Goal: Task Accomplishment & Management: Complete application form

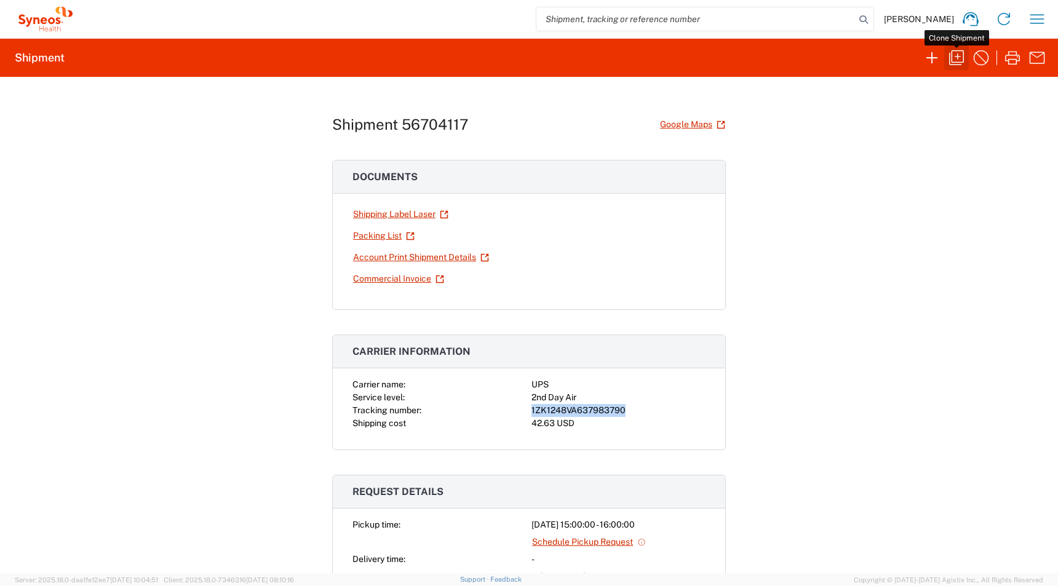
click at [950, 64] on icon "button" at bounding box center [956, 57] width 15 height 15
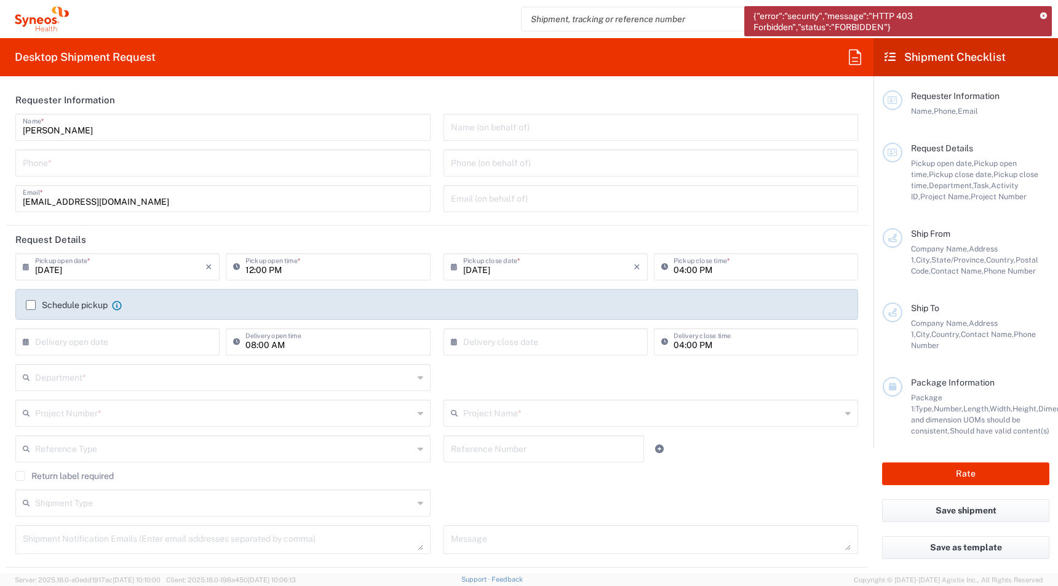
type input "[GEOGRAPHIC_DATA]"
click at [45, 165] on input "tel" at bounding box center [223, 162] width 401 height 22
paste input "[PHONE_NUMBER]"
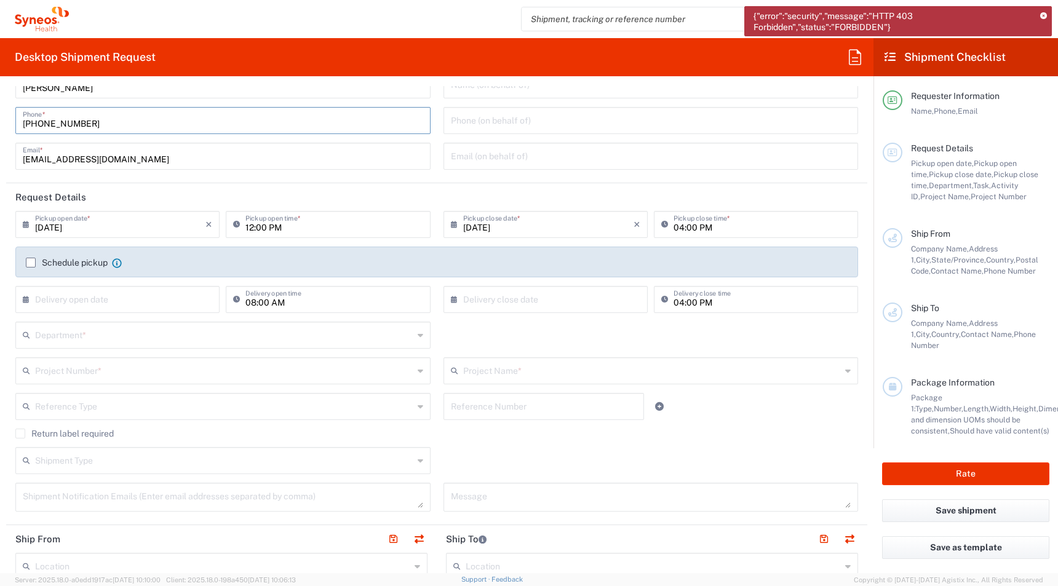
scroll to position [55, 0]
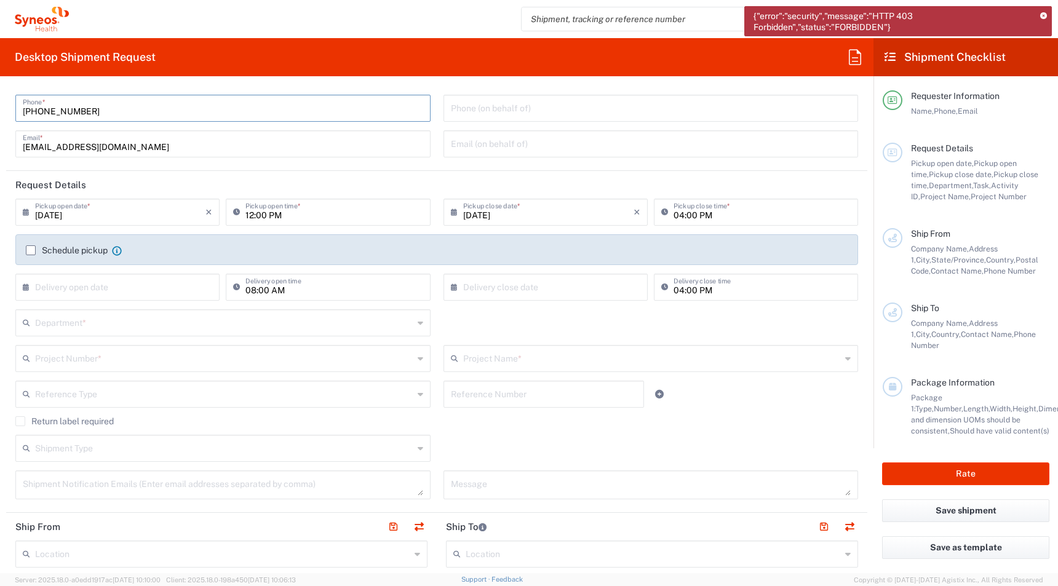
type input "[PHONE_NUMBER]"
click at [60, 321] on input "text" at bounding box center [224, 322] width 378 height 22
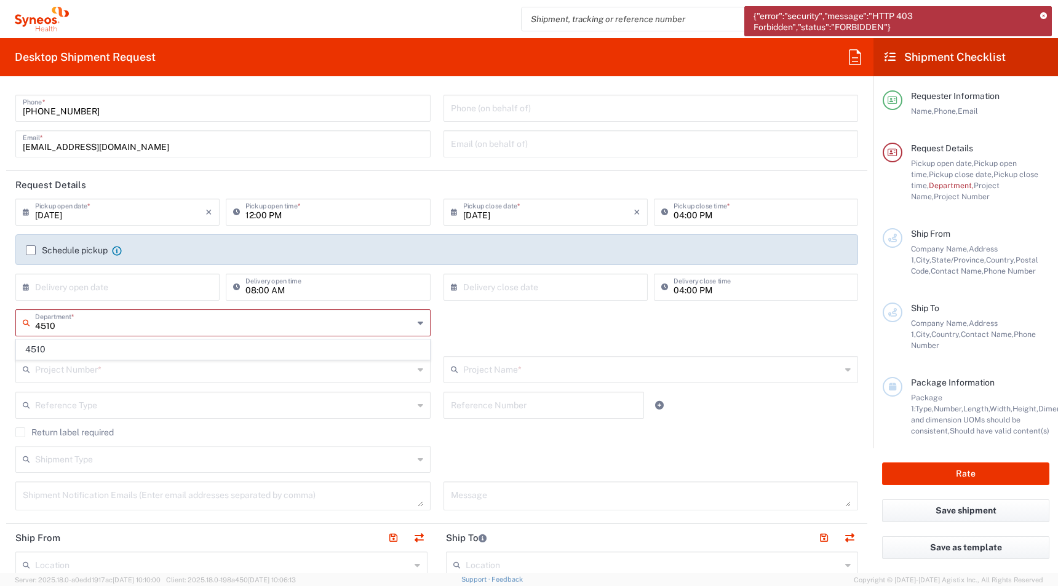
type input "4510"
click at [54, 348] on span "4510" at bounding box center [223, 349] width 413 height 19
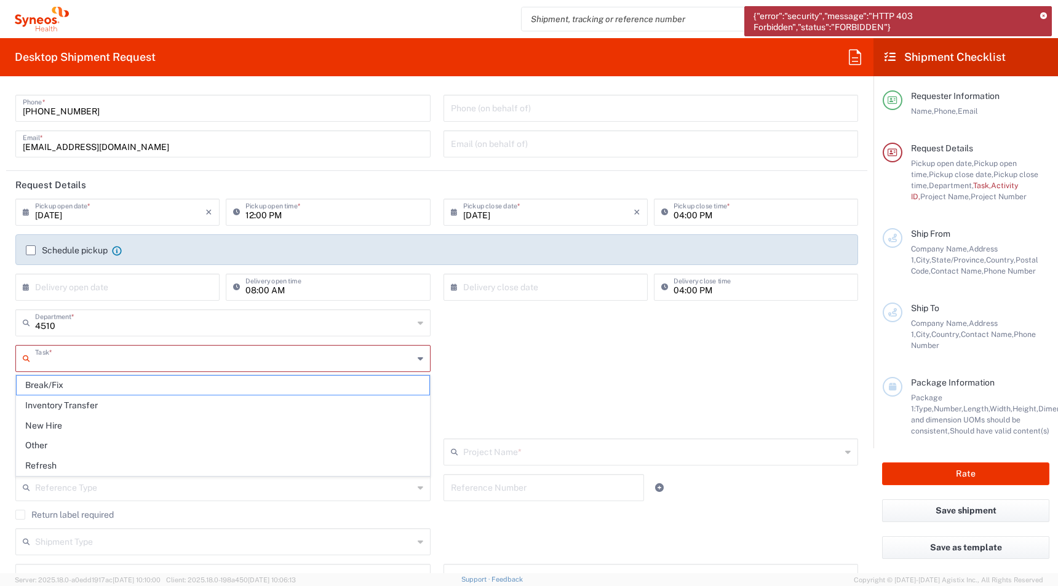
click at [49, 362] on input "text" at bounding box center [224, 358] width 378 height 22
click at [38, 422] on span "New Hire" at bounding box center [223, 426] width 413 height 19
type input "New Hire"
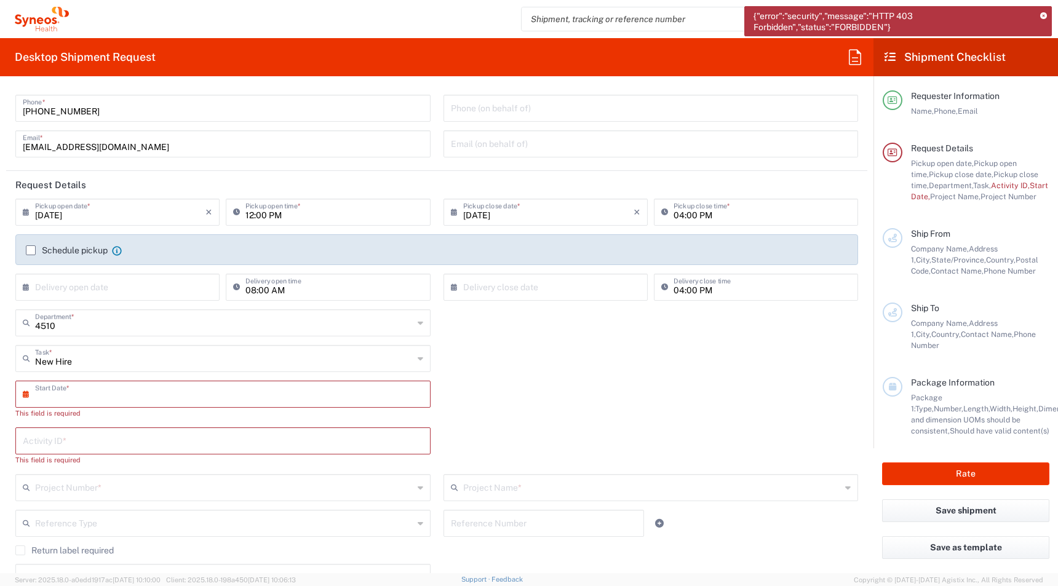
click at [41, 391] on input "text" at bounding box center [225, 394] width 381 height 22
click at [193, 474] on span "8" at bounding box center [190, 470] width 18 height 17
type input "[DATE]"
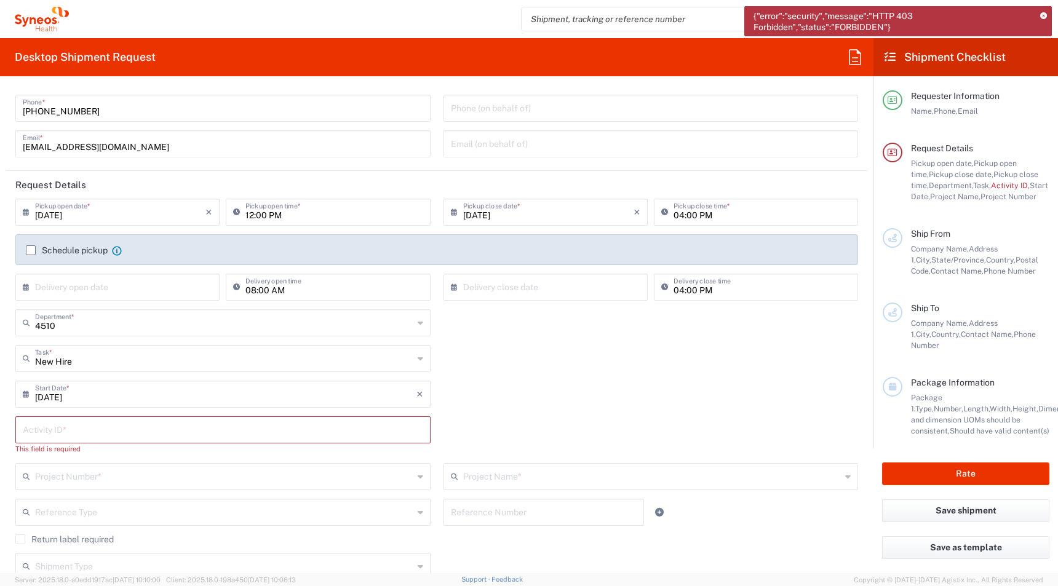
click at [66, 429] on input "text" at bounding box center [223, 429] width 401 height 22
paste input "[PHONE_NUMBER]"
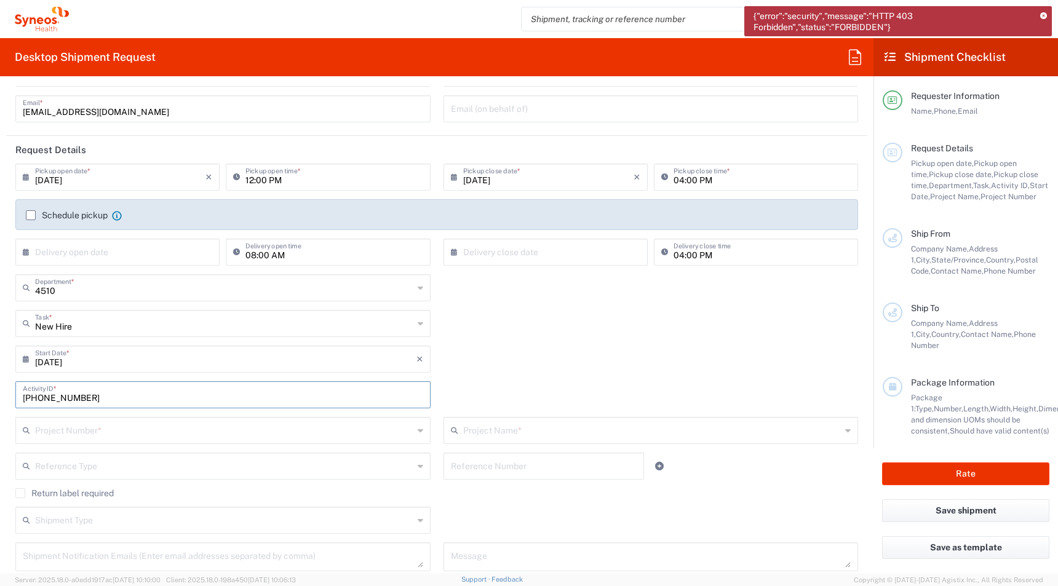
scroll to position [95, 0]
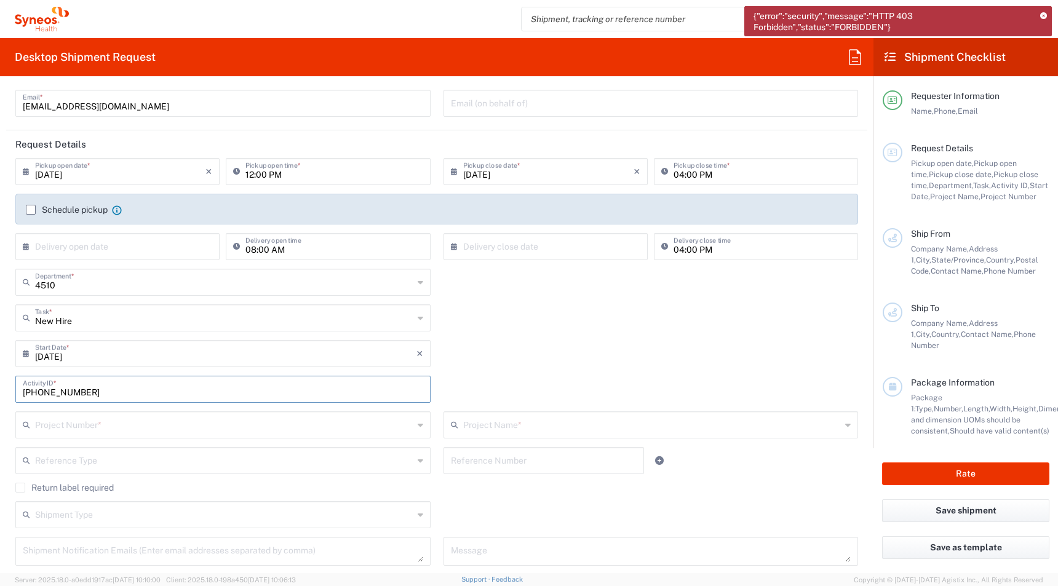
type input "[PHONE_NUMBER]"
click at [66, 429] on input "text" at bounding box center [224, 424] width 378 height 22
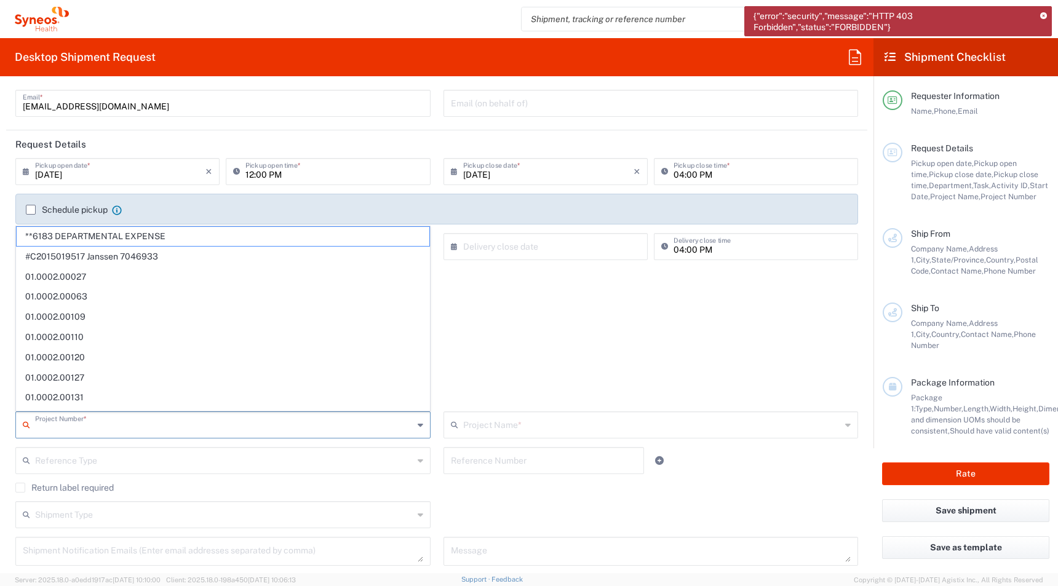
click at [544, 356] on div "[DATE] × Start Date * Cancel Apply" at bounding box center [437, 358] width 856 height 36
click at [130, 426] on input "text" at bounding box center [224, 424] width 378 height 22
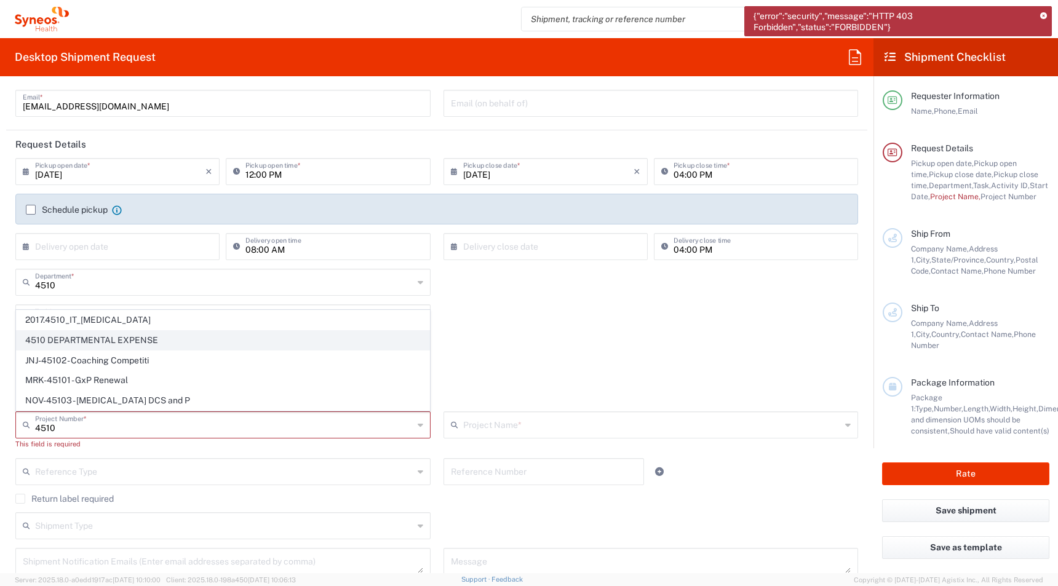
click at [39, 337] on span "4510 DEPARTMENTAL EXPENSE" at bounding box center [223, 340] width 413 height 19
type input "4510 DEPARTMENTAL EXPENSE"
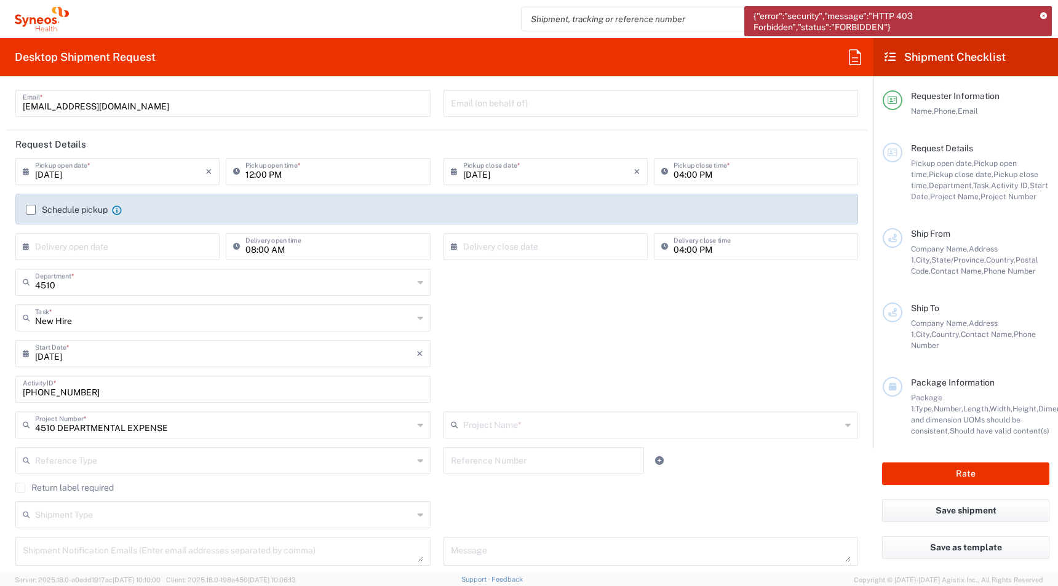
type input "4510 DEPARTMENTAL EXPENSE"
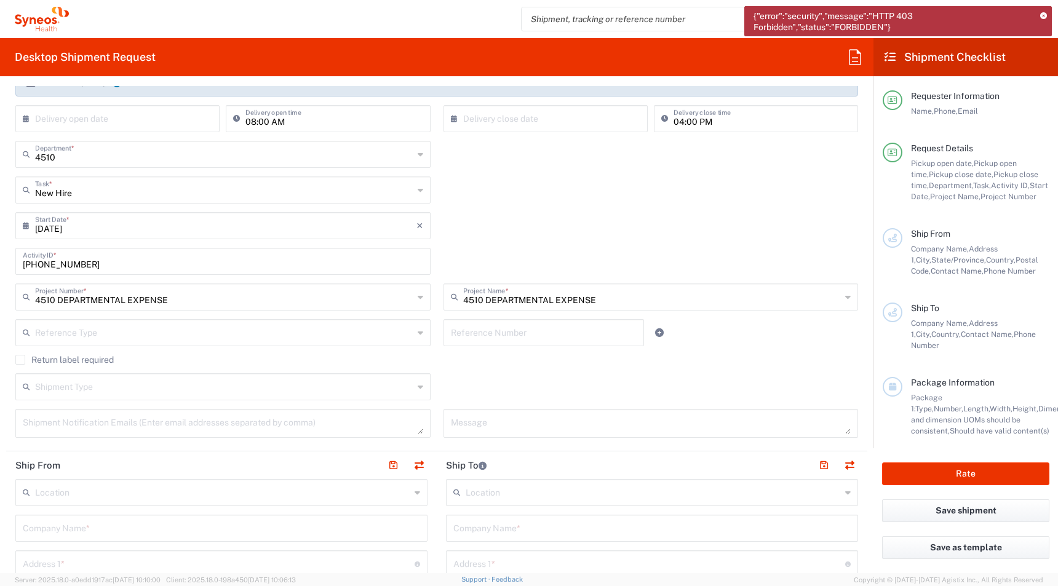
scroll to position [227, 0]
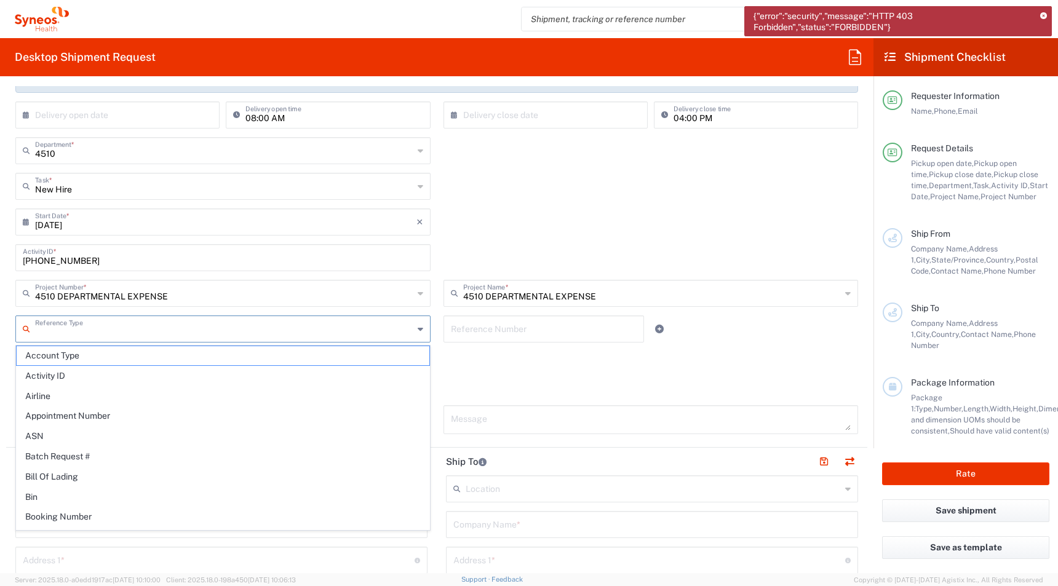
click at [90, 333] on input "text" at bounding box center [224, 328] width 378 height 22
drag, startPoint x: 514, startPoint y: 204, endPoint x: 447, endPoint y: 228, distance: 71.2
click at [514, 204] on div "New Hire Task * Break/Fix Inventory Transfer New Hire Other Refresh" at bounding box center [437, 191] width 856 height 36
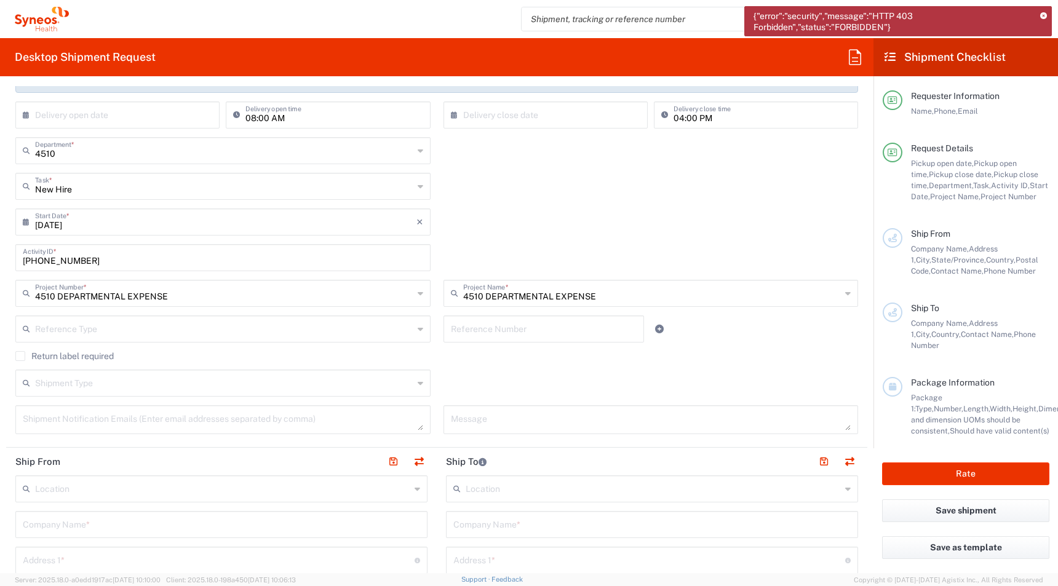
click at [67, 391] on input "text" at bounding box center [224, 383] width 378 height 22
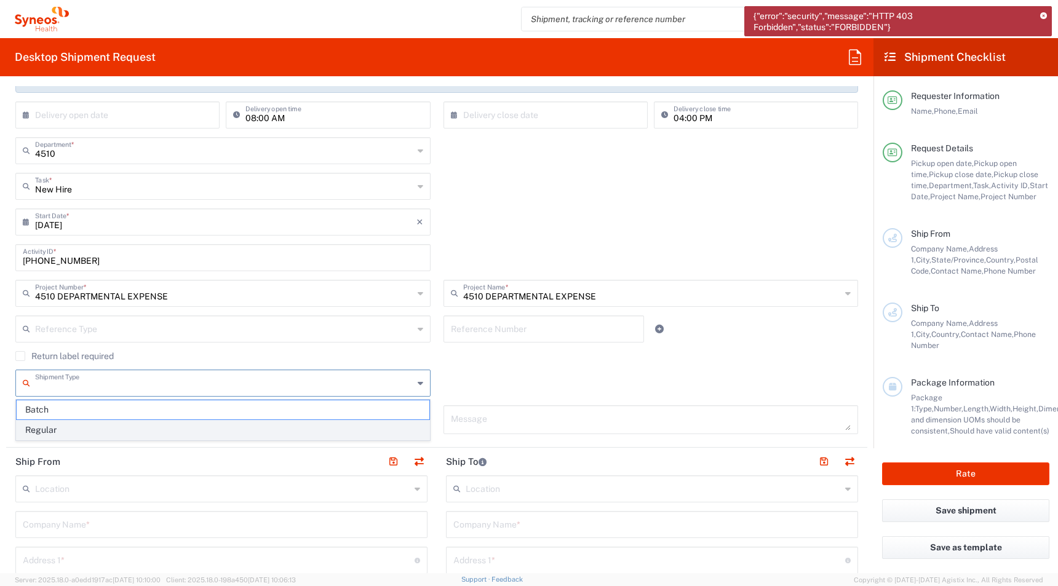
click at [51, 425] on span "Regular" at bounding box center [223, 430] width 413 height 19
type input "Regular"
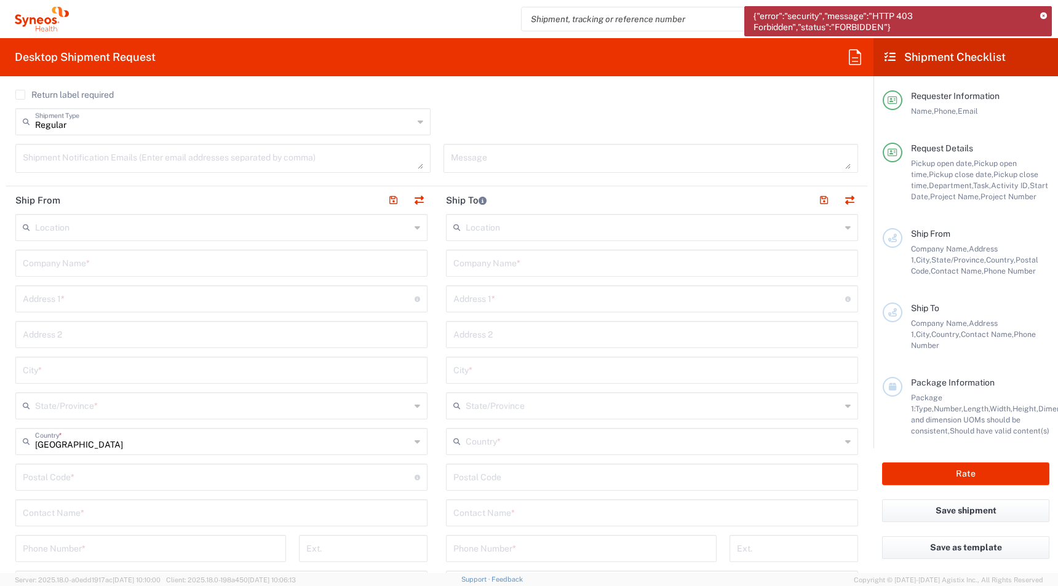
scroll to position [490, 0]
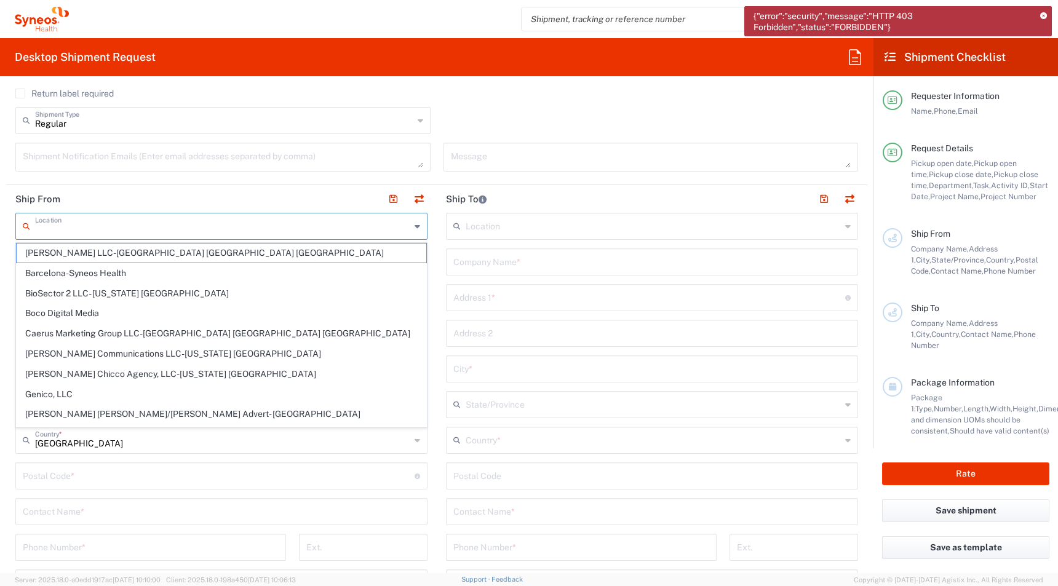
click at [67, 228] on input "text" at bounding box center [222, 226] width 375 height 22
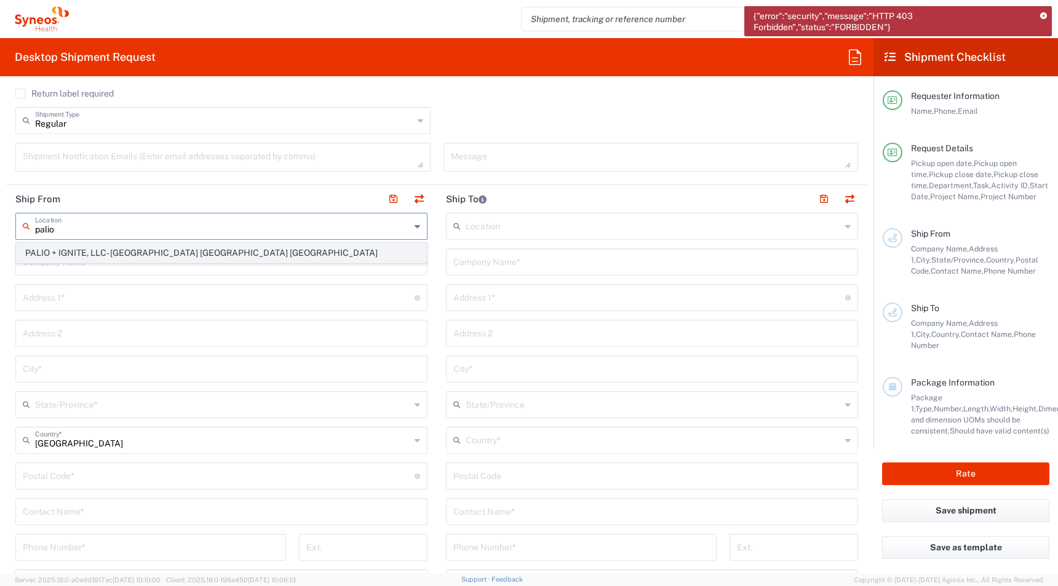
click at [73, 257] on span "PALIO + IGNITE, LLC- [GEOGRAPHIC_DATA] [GEOGRAPHIC_DATA] [GEOGRAPHIC_DATA]" at bounding box center [222, 253] width 410 height 19
type input "PALIO + IGNITE, LLC- [GEOGRAPHIC_DATA] [GEOGRAPHIC_DATA] [GEOGRAPHIC_DATA]"
type input "PALIO + IGNITE, LLC"
type input "[STREET_ADDRESS]"
type input "[GEOGRAPHIC_DATA]"
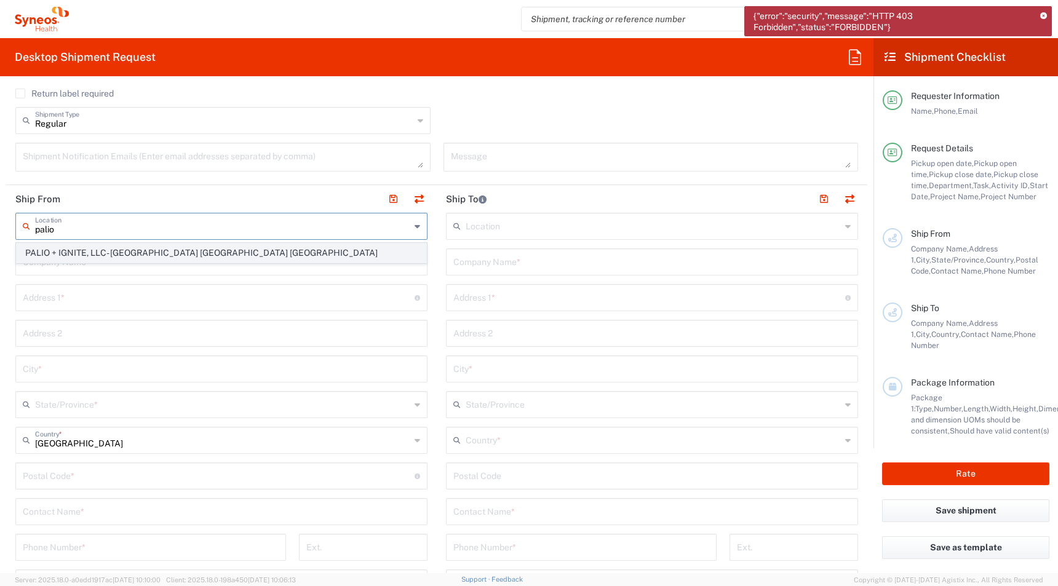
type input "[US_STATE]"
type input "43082"
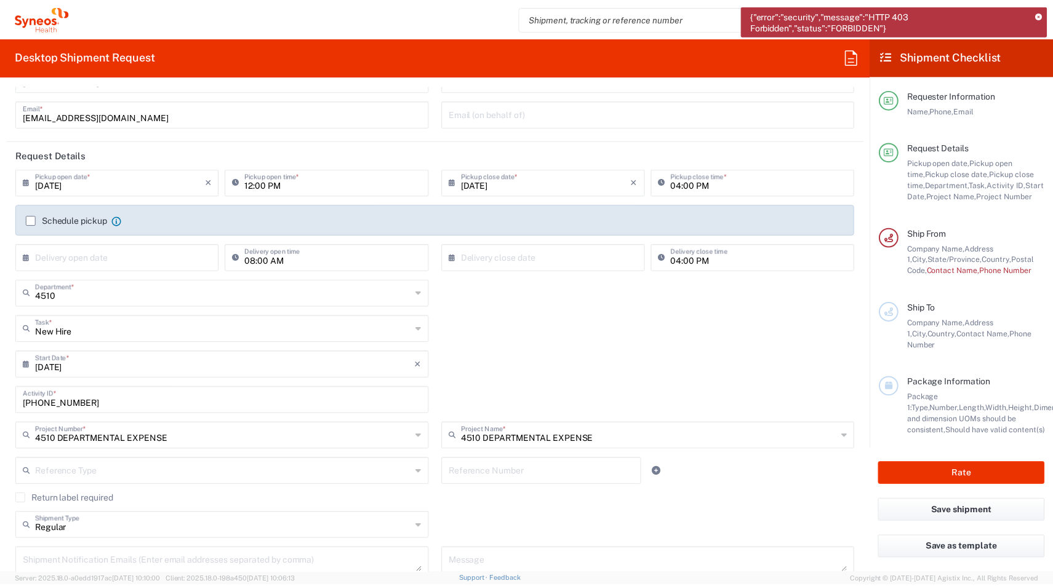
scroll to position [0, 0]
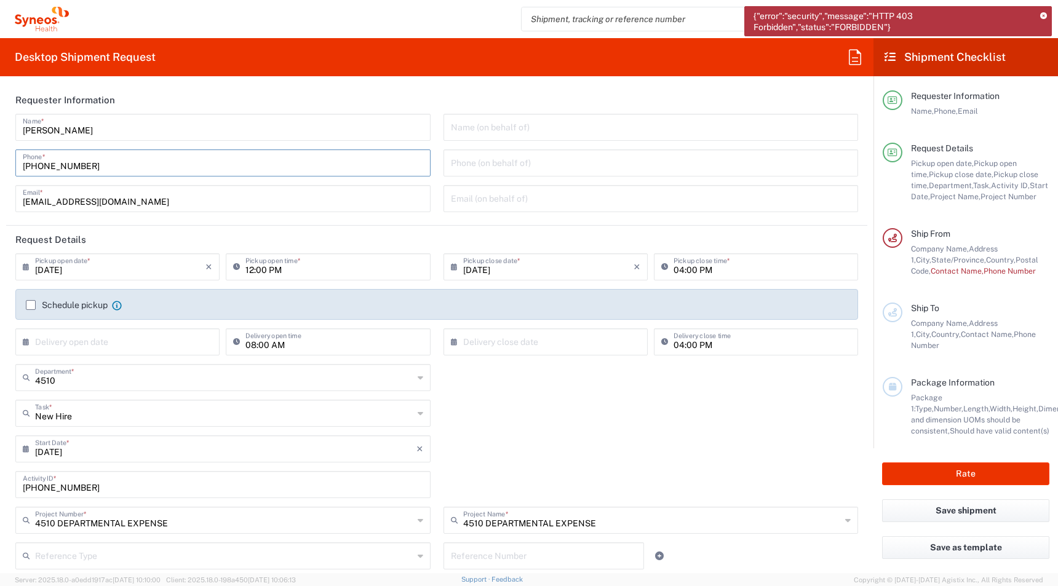
drag, startPoint x: 103, startPoint y: 165, endPoint x: 0, endPoint y: 135, distance: 107.5
click at [0, 142] on html "{"error":"security","message":"HTTP 403 Forbidden","status":"FORBIDDEN"} [PERSO…" at bounding box center [529, 293] width 1058 height 586
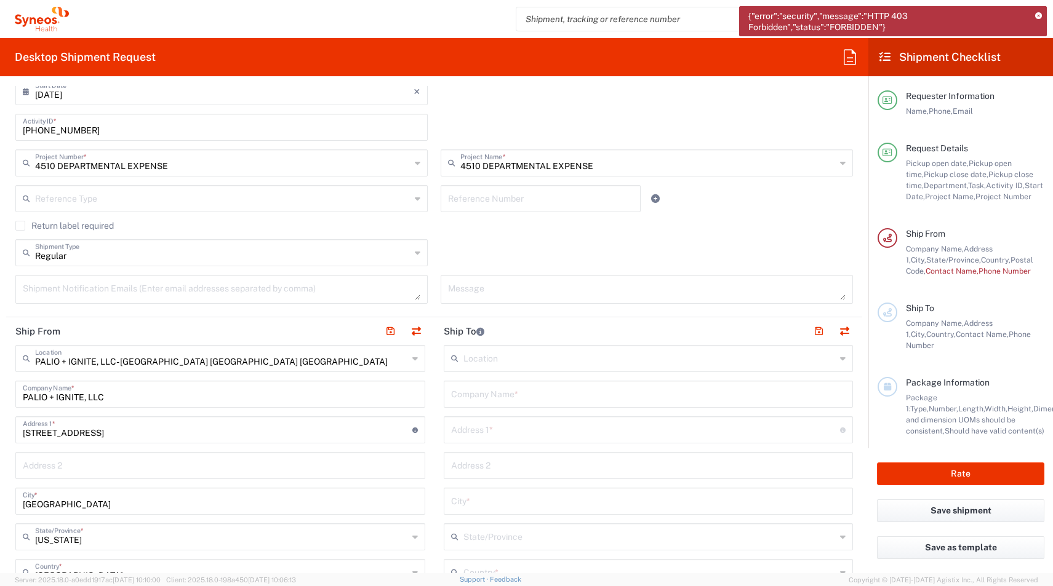
scroll to position [383, 0]
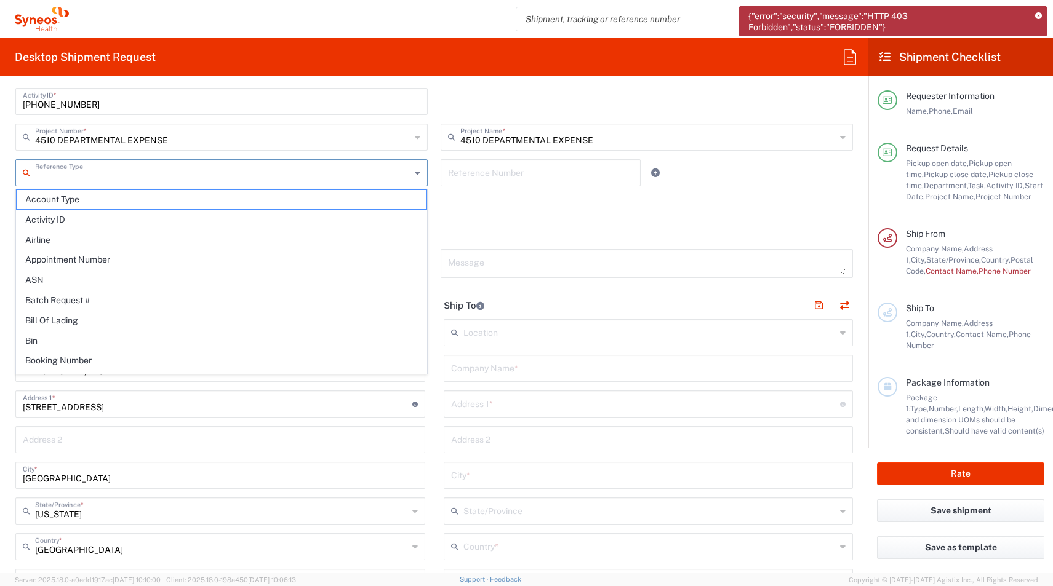
click at [71, 175] on input "text" at bounding box center [222, 172] width 375 height 22
click at [487, 218] on div "Regular Shipment Type Batch Regular" at bounding box center [434, 232] width 850 height 36
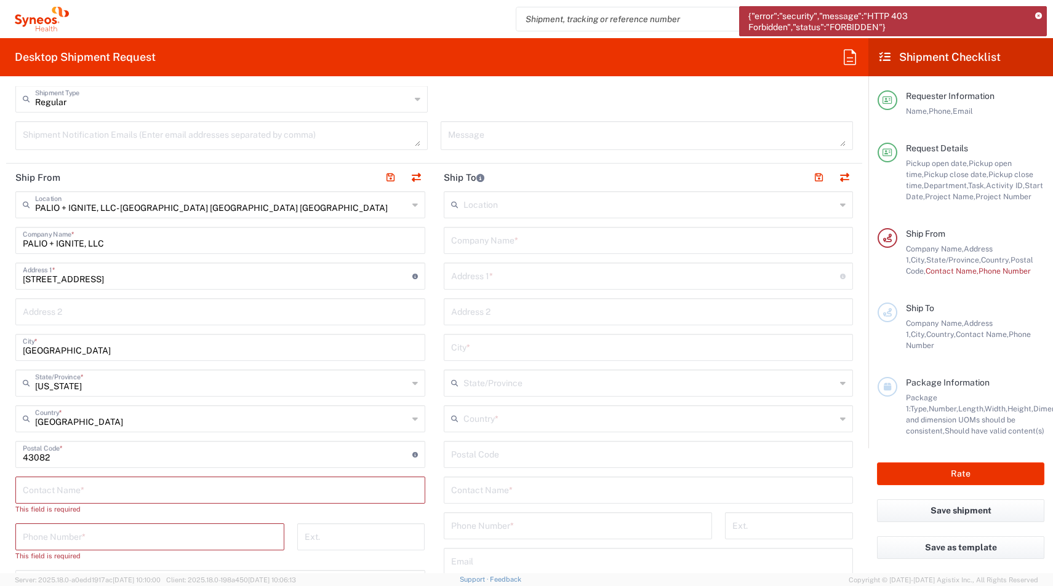
scroll to position [512, 0]
click at [47, 483] on input "text" at bounding box center [220, 489] width 395 height 22
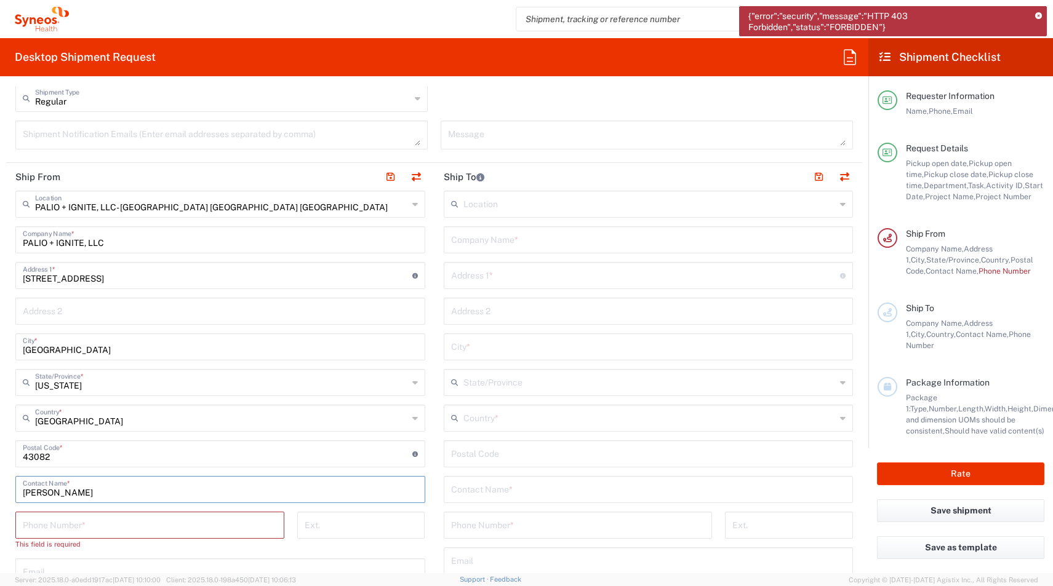
type input "[PERSON_NAME]"
paste input "[PHONE_NUMBER]"
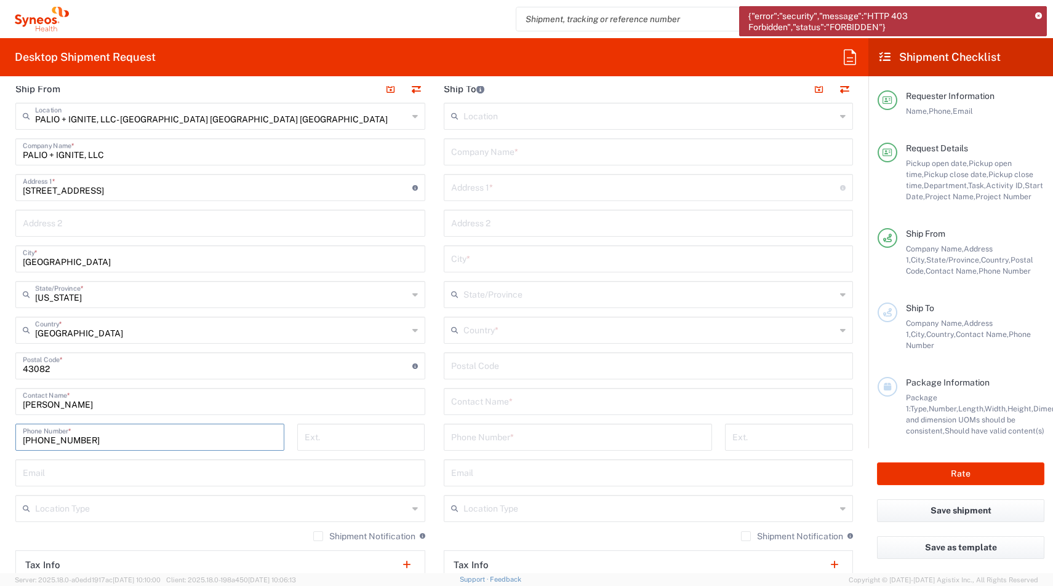
scroll to position [604, 0]
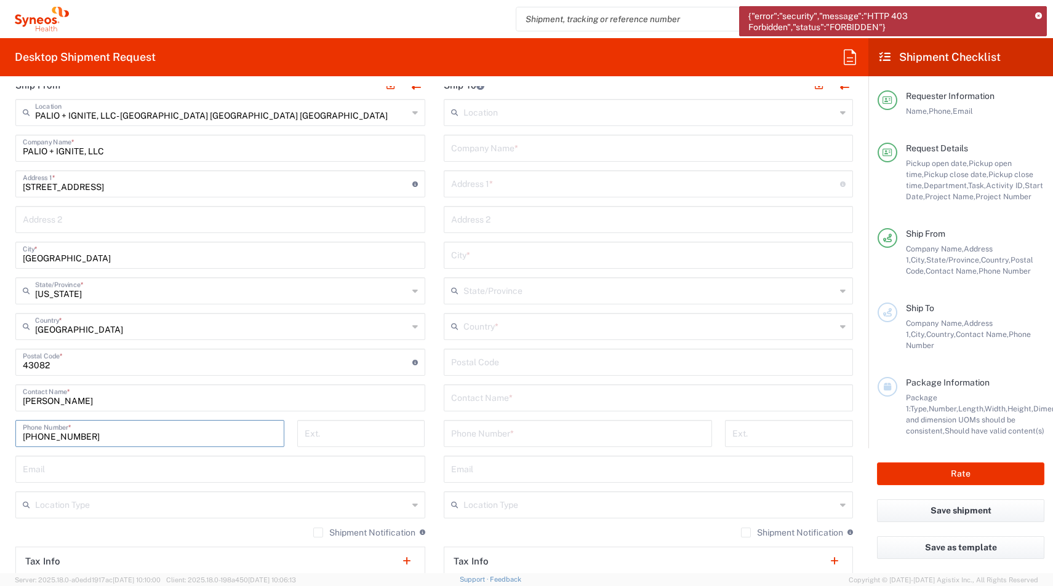
type input "[PHONE_NUMBER]"
click at [50, 477] on input "text" at bounding box center [220, 469] width 395 height 22
type input "[EMAIL_ADDRESS][DOMAIN_NAME]"
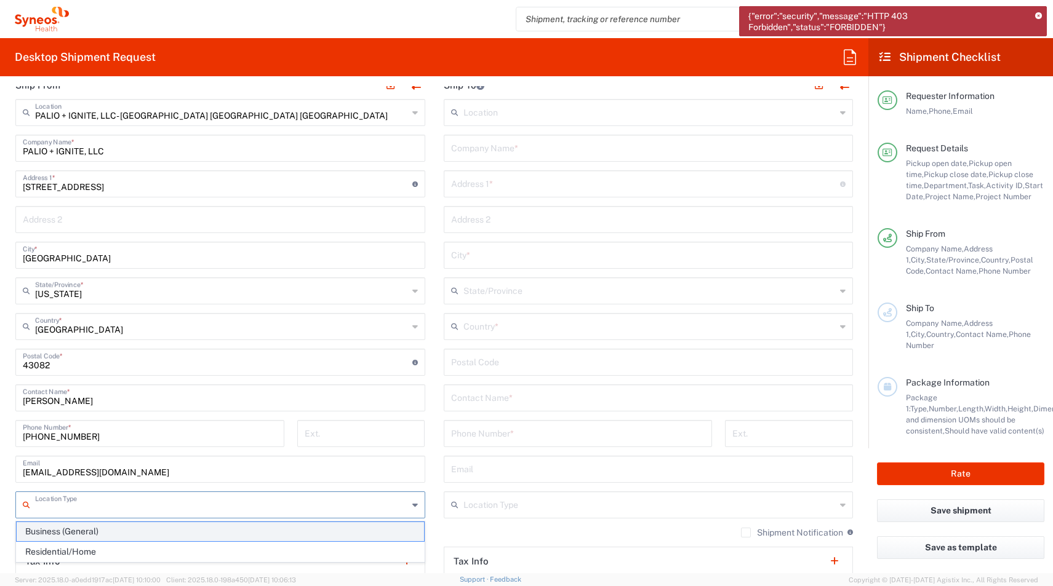
click at [50, 535] on span "Business (General)" at bounding box center [220, 531] width 407 height 19
type input "Business (General)"
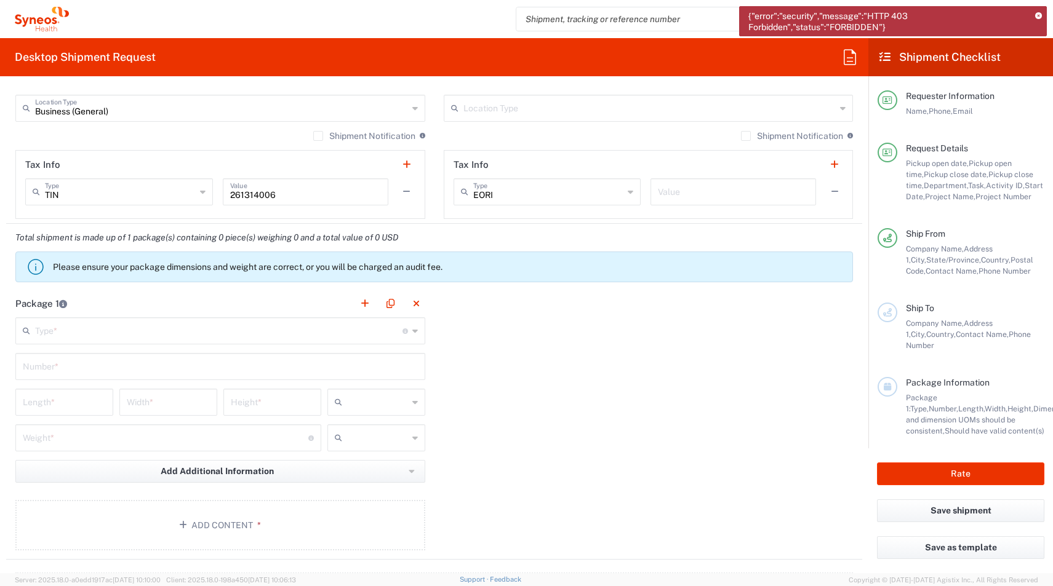
scroll to position [1006, 0]
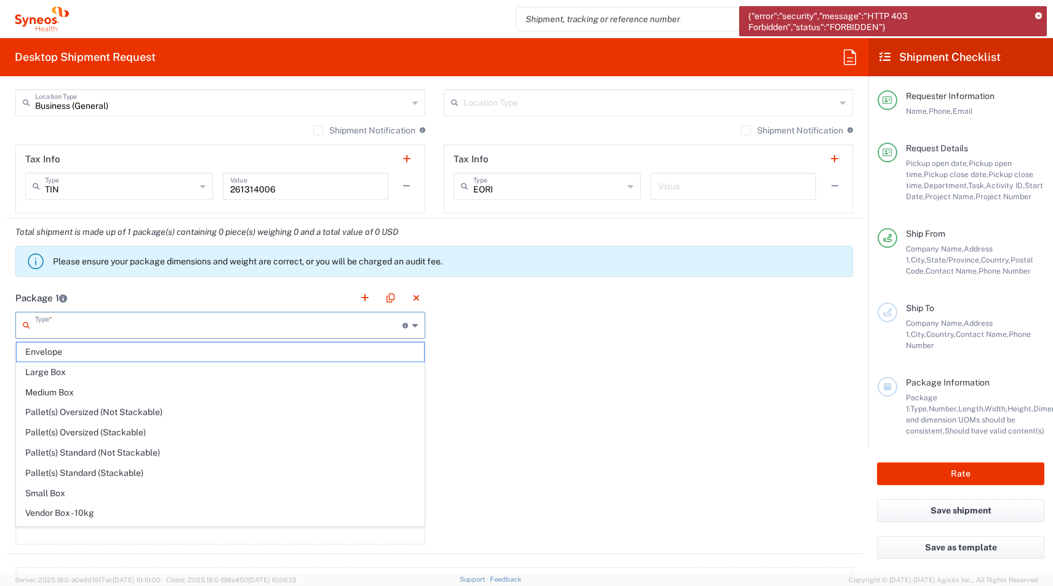
click at [57, 330] on input "text" at bounding box center [218, 325] width 367 height 22
click at [50, 397] on span "Medium Box" at bounding box center [220, 392] width 407 height 19
type input "Medium Box"
type input "13"
type input "11.5"
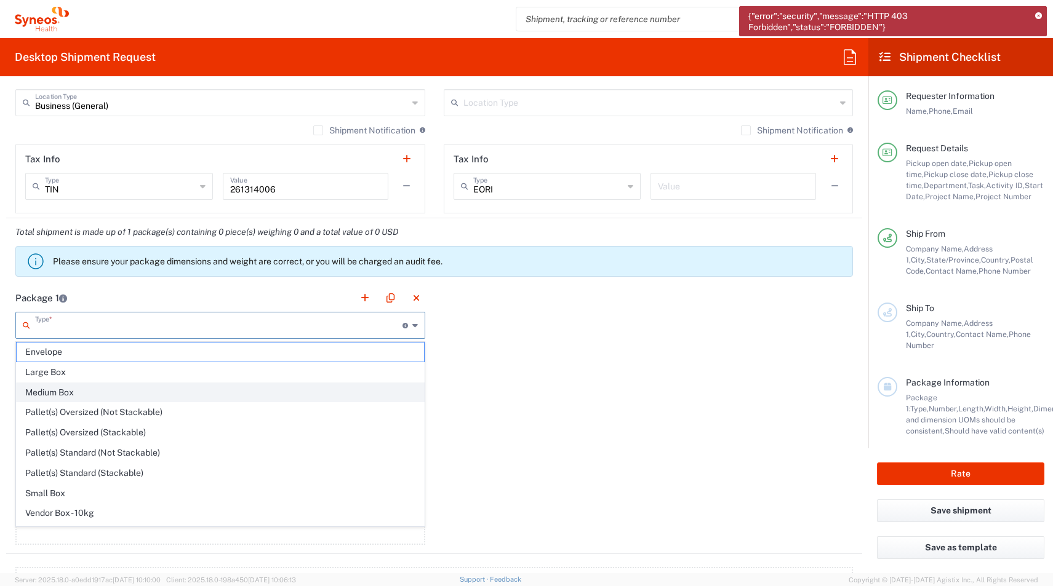
type input "2.5"
type input "in"
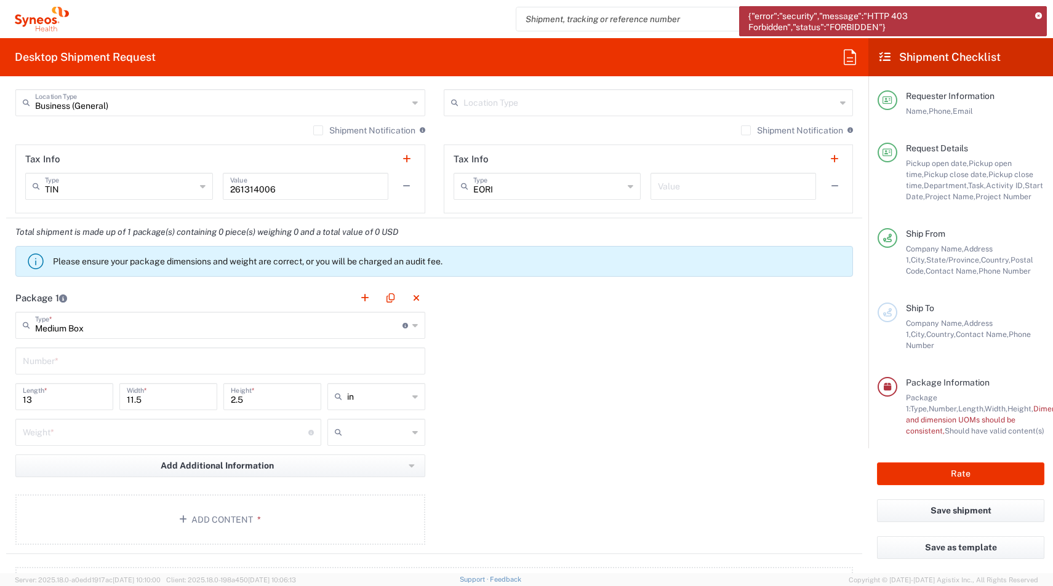
click at [50, 368] on input "text" at bounding box center [220, 360] width 395 height 22
type input "1"
click at [52, 446] on div "Weight * Total weight of package(s) in pounds or kilograms" at bounding box center [168, 437] width 312 height 36
click at [39, 431] on input "number" at bounding box center [165, 432] width 285 height 22
type input "6"
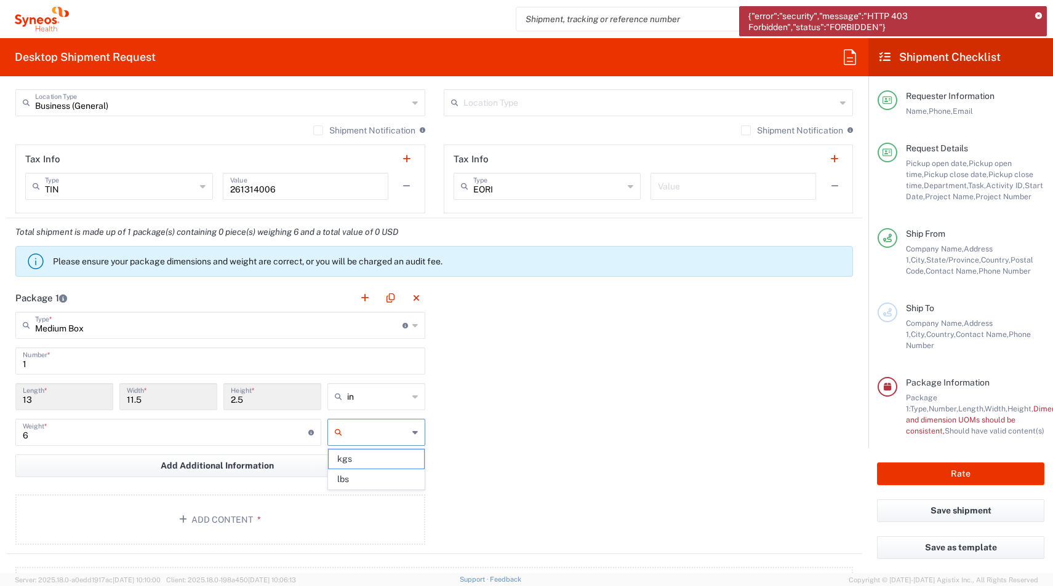
click at [394, 436] on input "text" at bounding box center [377, 433] width 61 height 20
click at [370, 481] on span "lbs" at bounding box center [376, 479] width 95 height 19
type input "lbs"
click at [269, 513] on button "Add Content *" at bounding box center [220, 520] width 410 height 50
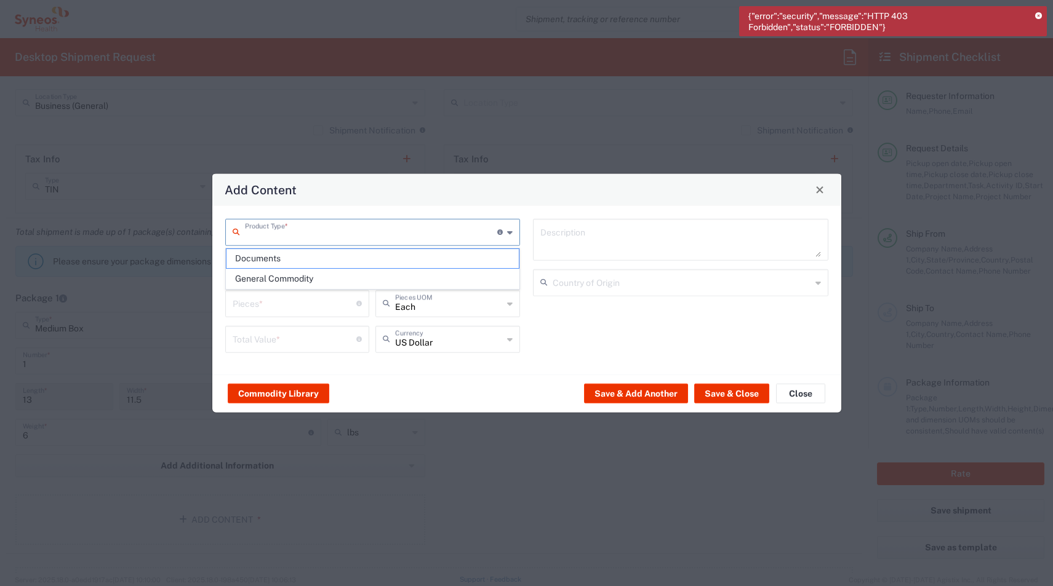
click at [298, 240] on input "text" at bounding box center [371, 231] width 253 height 22
click at [277, 275] on span "General Commodity" at bounding box center [372, 278] width 293 height 19
type input "General Commodity"
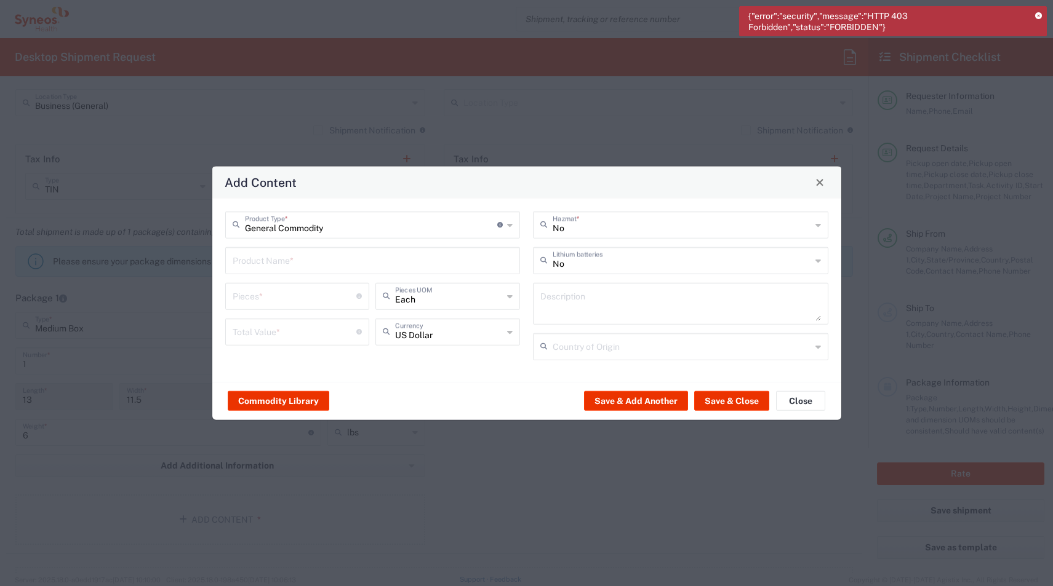
click at [250, 257] on input "text" at bounding box center [373, 260] width 281 height 22
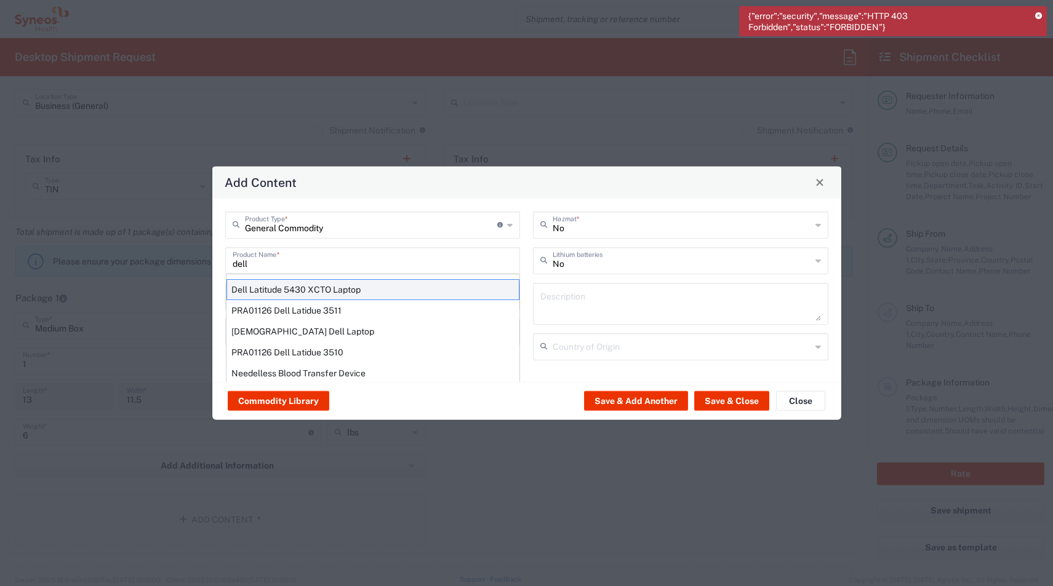
click at [247, 281] on div "Dell Latitude 5430 XCTO Laptop" at bounding box center [372, 289] width 293 height 21
type input "Dell Latitude 5430 XCTO Laptop"
type input "1"
type textarea "BaseIntel Core i7-1265U vProÂ® Processor - 14" 16 GB RAM - 512 GB SSD"
type input "[GEOGRAPHIC_DATA]"
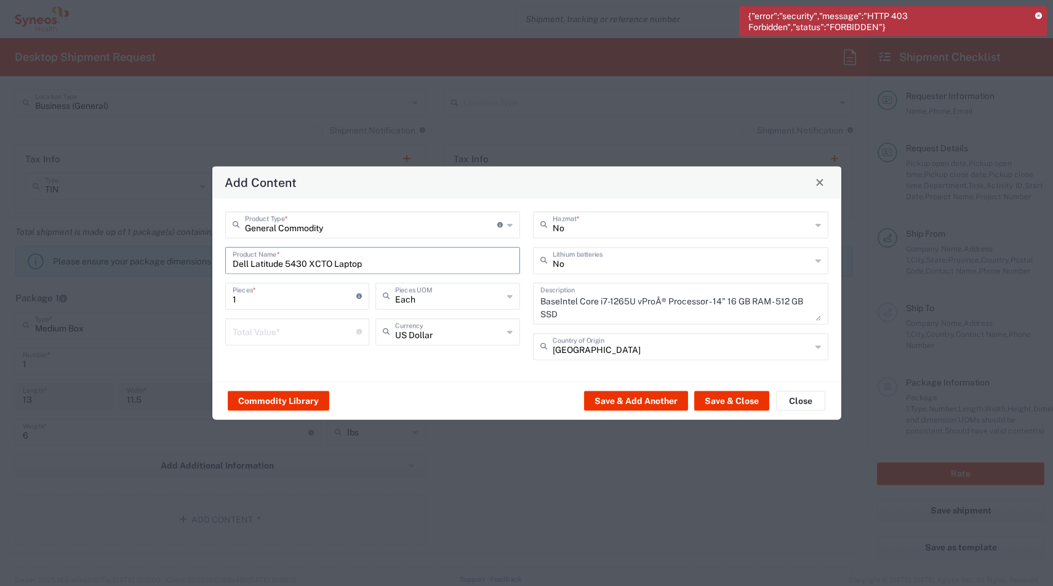
click at [242, 333] on input "number" at bounding box center [295, 331] width 124 height 22
type input "600"
click at [722, 401] on button "Save & Close" at bounding box center [731, 401] width 75 height 20
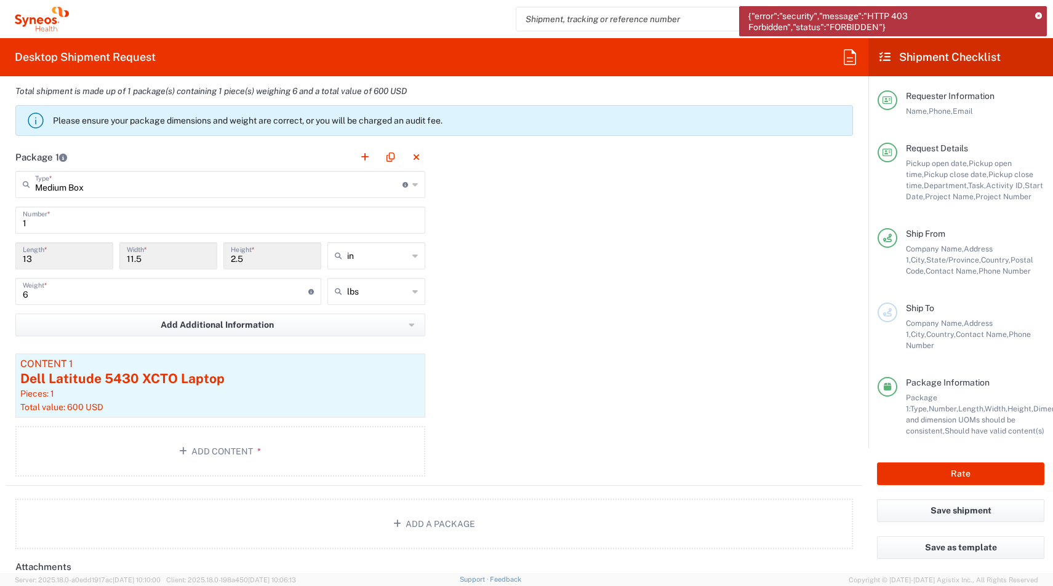
scroll to position [1483, 0]
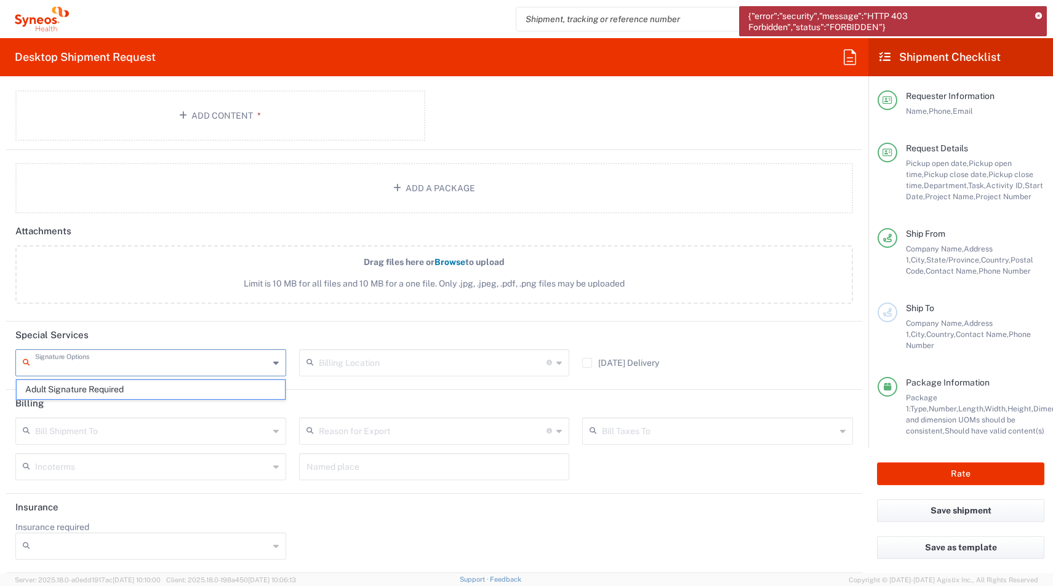
click at [58, 364] on input "text" at bounding box center [152, 362] width 234 height 22
click at [60, 388] on span "Adult Signature Required" at bounding box center [151, 389] width 268 height 19
type input "Adult Signature Required"
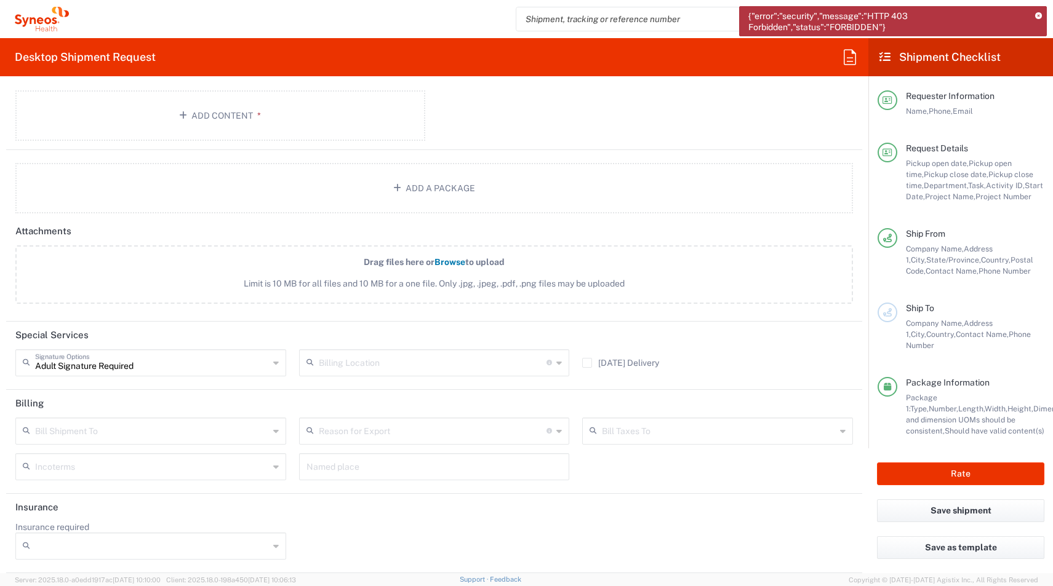
click at [55, 549] on input "Insurance required" at bounding box center [152, 547] width 234 height 20
click at [44, 518] on span "Yes" at bounding box center [151, 522] width 268 height 19
type input "Yes"
click at [394, 550] on input "Insurance Value" at bounding box center [434, 547] width 256 height 20
type input "600"
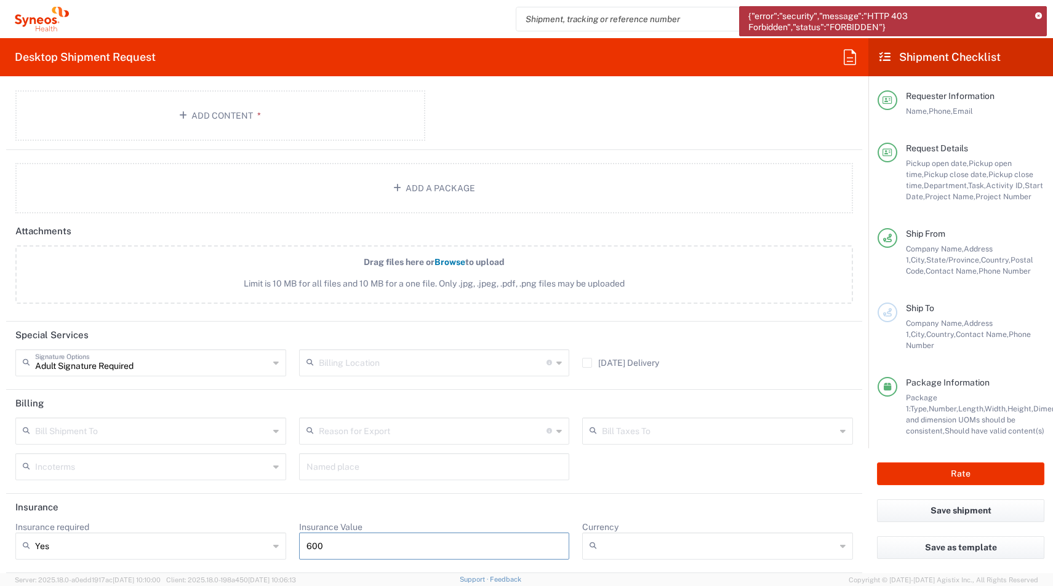
click at [657, 534] on div at bounding box center [717, 546] width 271 height 27
click at [658, 549] on input "Currency" at bounding box center [719, 547] width 234 height 20
click at [600, 520] on span "USD" at bounding box center [717, 522] width 268 height 19
type input "USD"
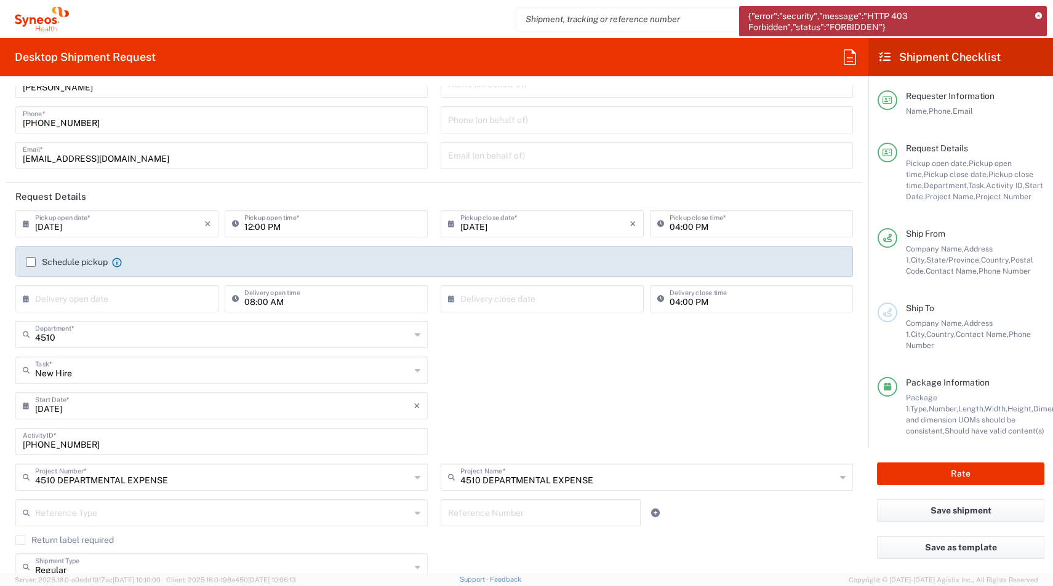
scroll to position [44, 0]
drag, startPoint x: 100, startPoint y: 444, endPoint x: -8, endPoint y: 433, distance: 108.9
click at [0, 433] on html "{"error":"security","message":"HTTP 403 Forbidden","status":"FORBIDDEN"} [PERSO…" at bounding box center [526, 293] width 1053 height 586
paste input "SCTASK2692091"
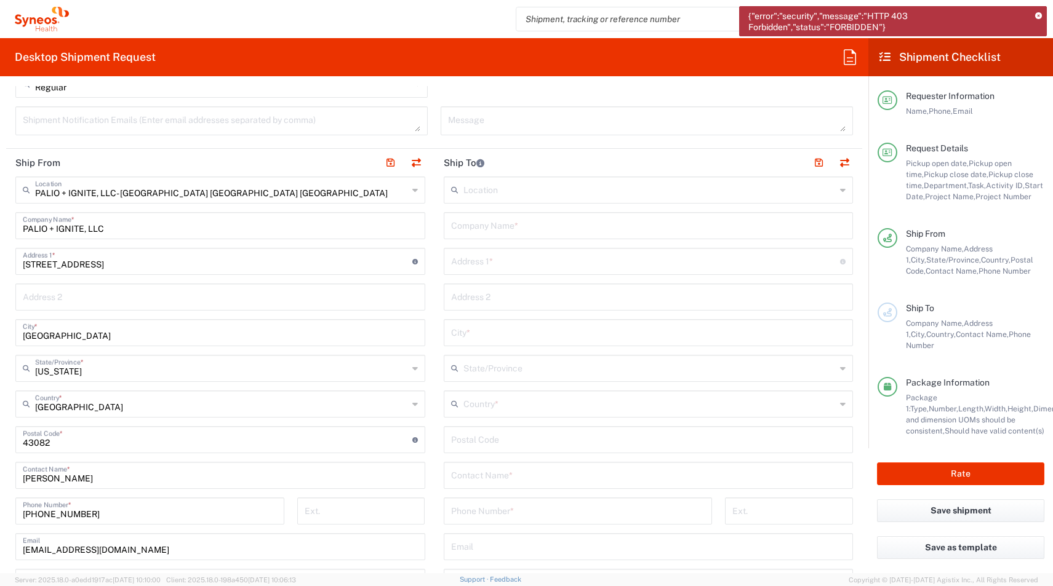
scroll to position [567, 0]
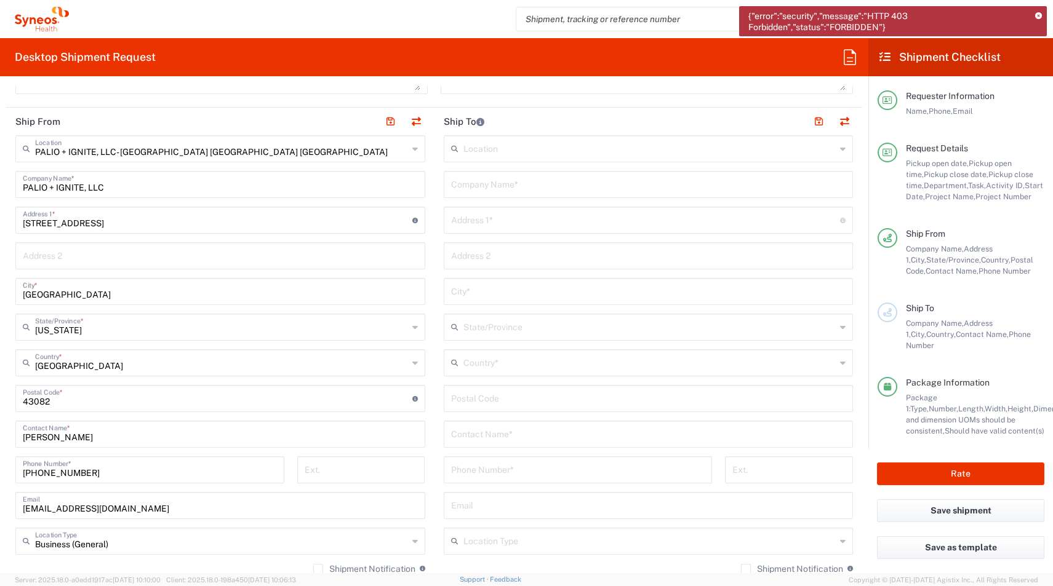
type input "SCTASK2692091"
click at [471, 188] on input "text" at bounding box center [648, 184] width 395 height 22
paste input "[PERSON_NAME]"
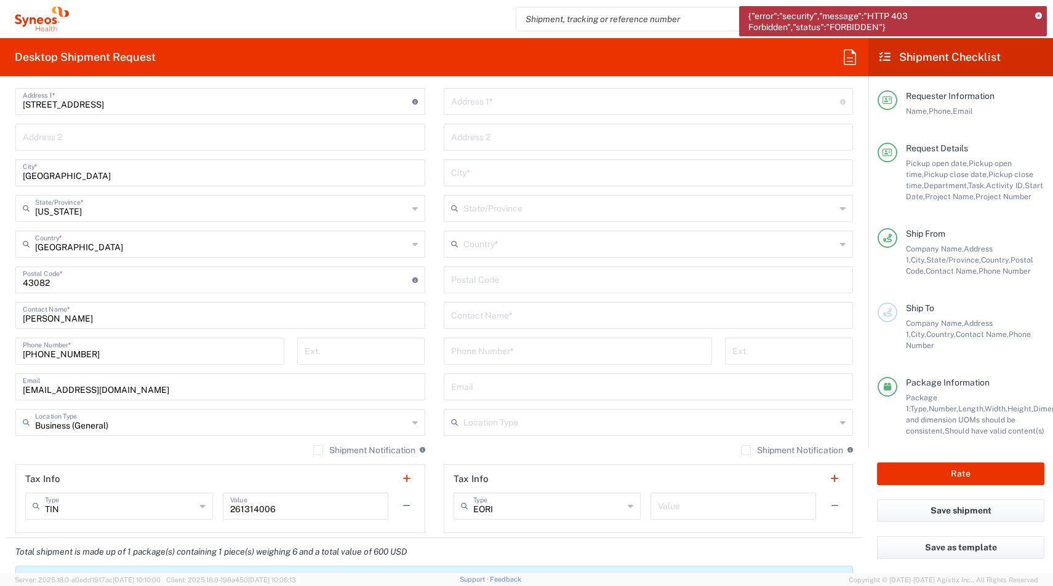
scroll to position [721, 0]
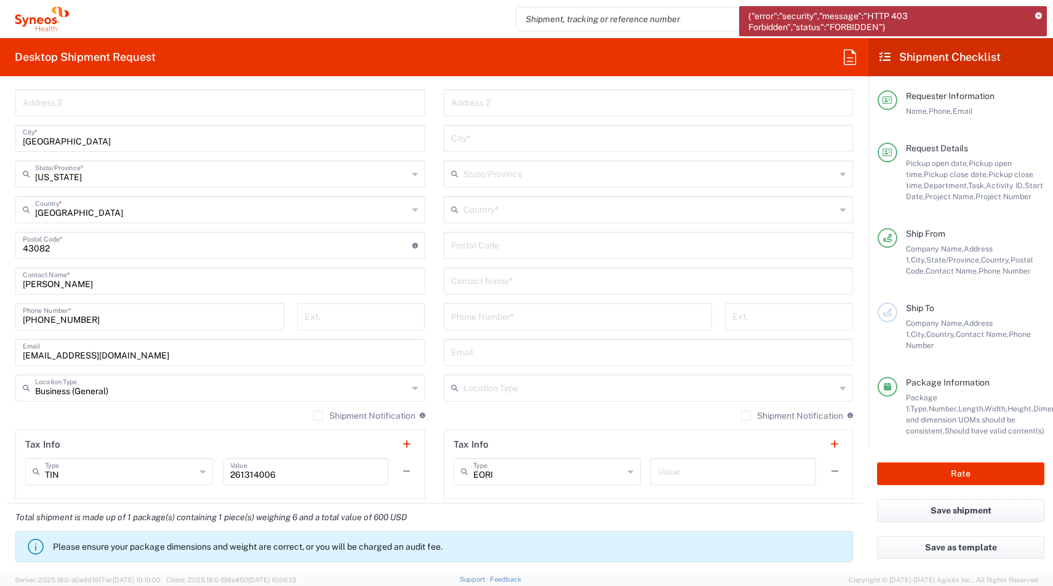
type input "[PERSON_NAME]"
click at [461, 288] on input "text" at bounding box center [648, 280] width 395 height 22
paste input "[PERSON_NAME]"
type input "[PERSON_NAME]"
click at [469, 350] on input "text" at bounding box center [648, 352] width 395 height 22
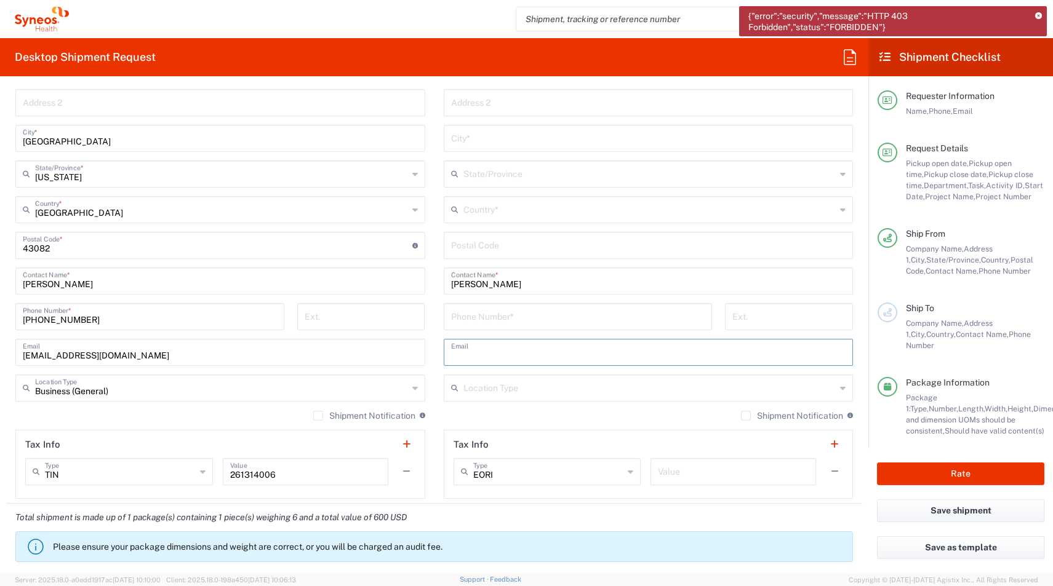
paste input "[EMAIL_ADDRESS][DOMAIN_NAME]"
type input "[EMAIL_ADDRESS][DOMAIN_NAME]"
click at [467, 317] on input "tel" at bounding box center [578, 316] width 254 height 22
paste input "[PHONE_NUMBER]"
type input "[PHONE_NUMBER]"
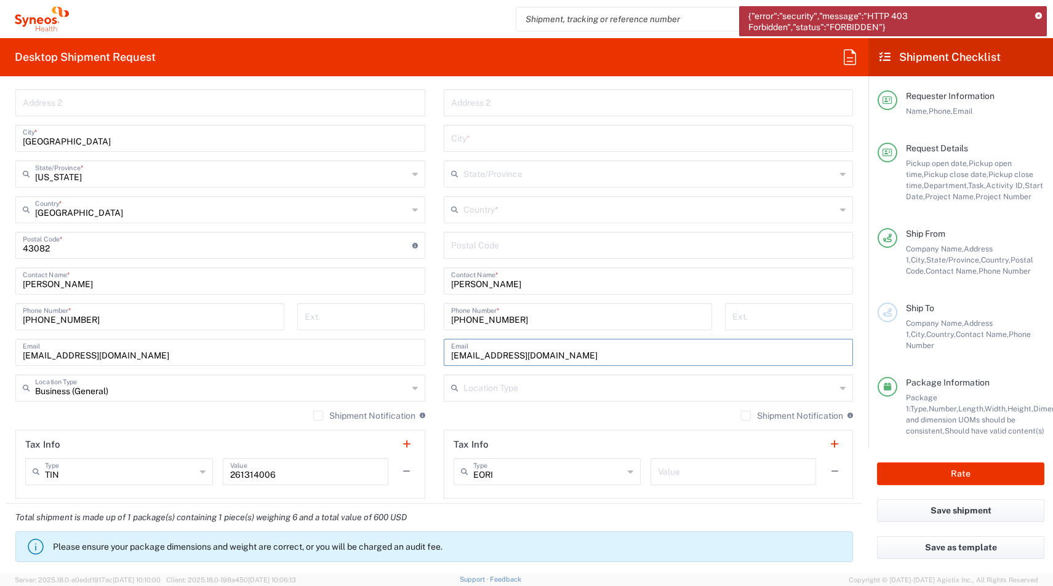
drag, startPoint x: 551, startPoint y: 357, endPoint x: 368, endPoint y: 341, distance: 184.1
click at [368, 341] on div "Ship From PALIO + IGNITE, LLC- [GEOGRAPHIC_DATA] [GEOGRAPHIC_DATA] [GEOGRAPHIC_…" at bounding box center [434, 228] width 856 height 549
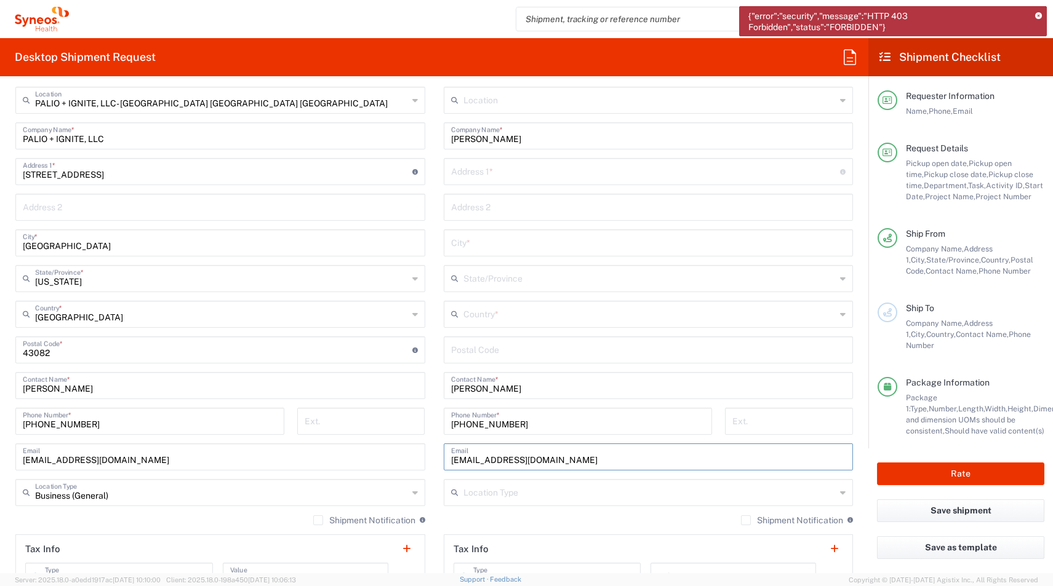
scroll to position [615, 0]
click at [461, 178] on input "text" at bounding box center [645, 172] width 389 height 22
paste input "[STREET_ADDRESS]"
type input "[STREET_ADDRESS]"
click at [471, 322] on input "text" at bounding box center [649, 314] width 373 height 22
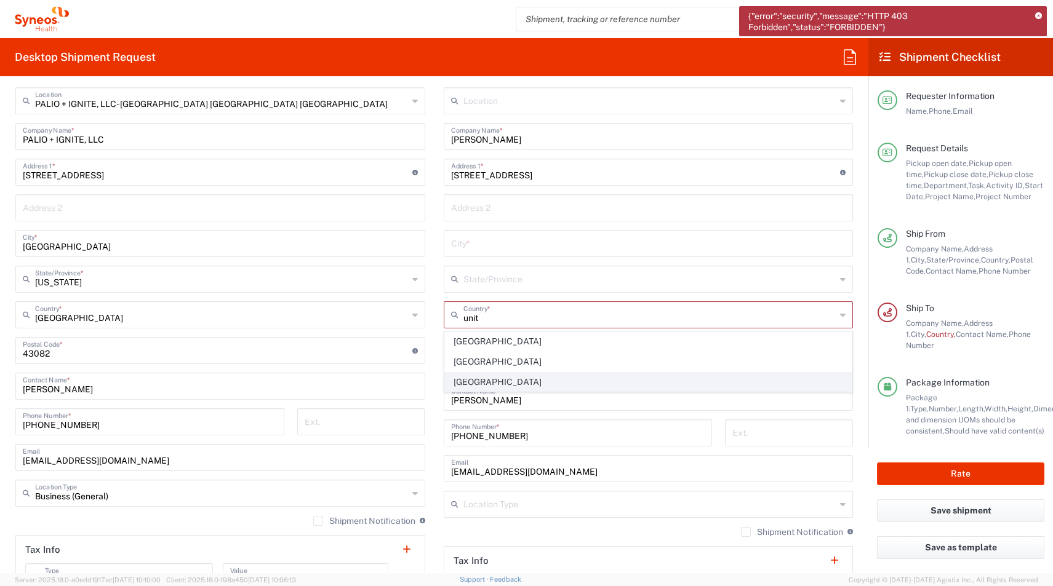
click at [468, 375] on span "[GEOGRAPHIC_DATA]" at bounding box center [648, 382] width 407 height 19
type input "[GEOGRAPHIC_DATA]"
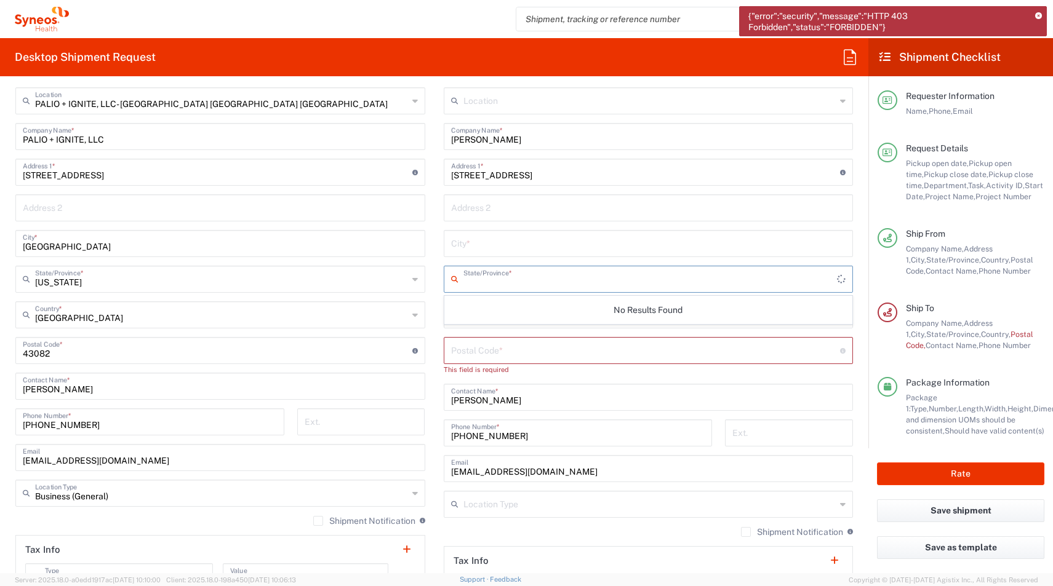
click at [465, 279] on input "text" at bounding box center [650, 279] width 374 height 22
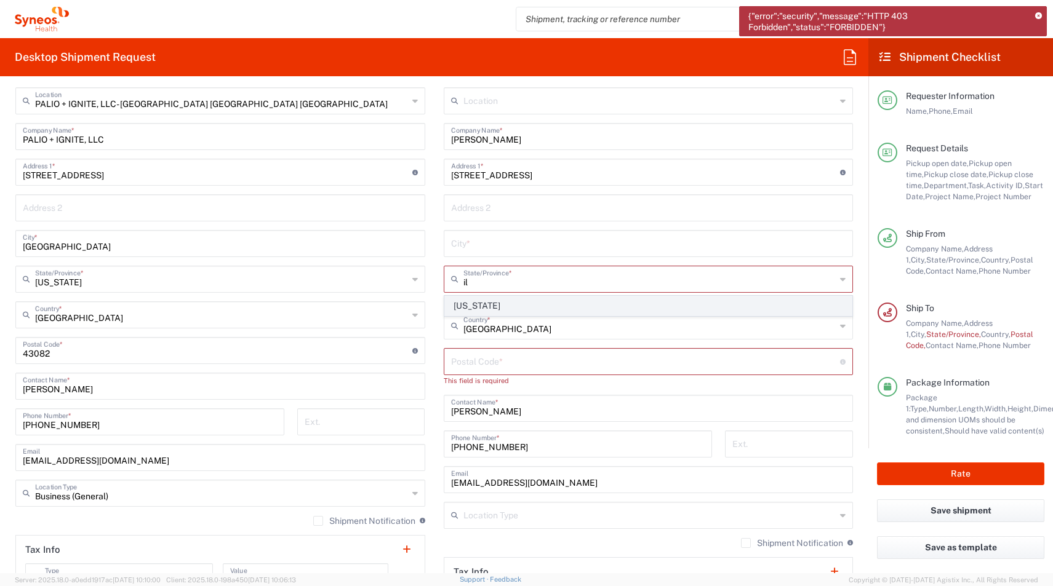
click at [465, 305] on span "[US_STATE]" at bounding box center [648, 306] width 407 height 19
type input "[US_STATE]"
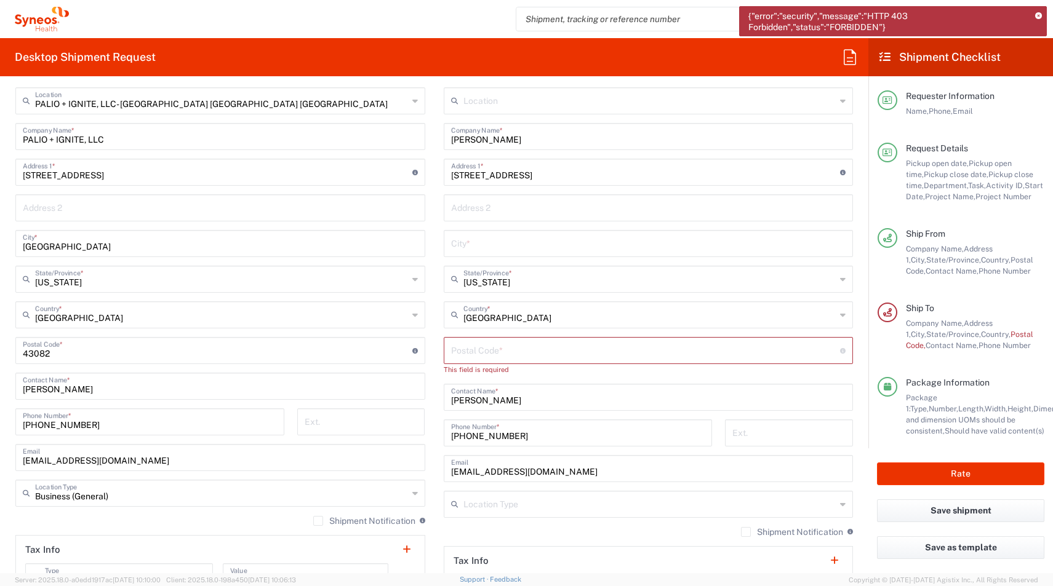
click at [460, 247] on input "text" at bounding box center [648, 243] width 395 height 22
paste input "LINDENHURST"
type input "LINDENHURST"
click at [480, 344] on input "undefined" at bounding box center [645, 350] width 389 height 22
click at [466, 357] on input "undefined" at bounding box center [645, 350] width 389 height 22
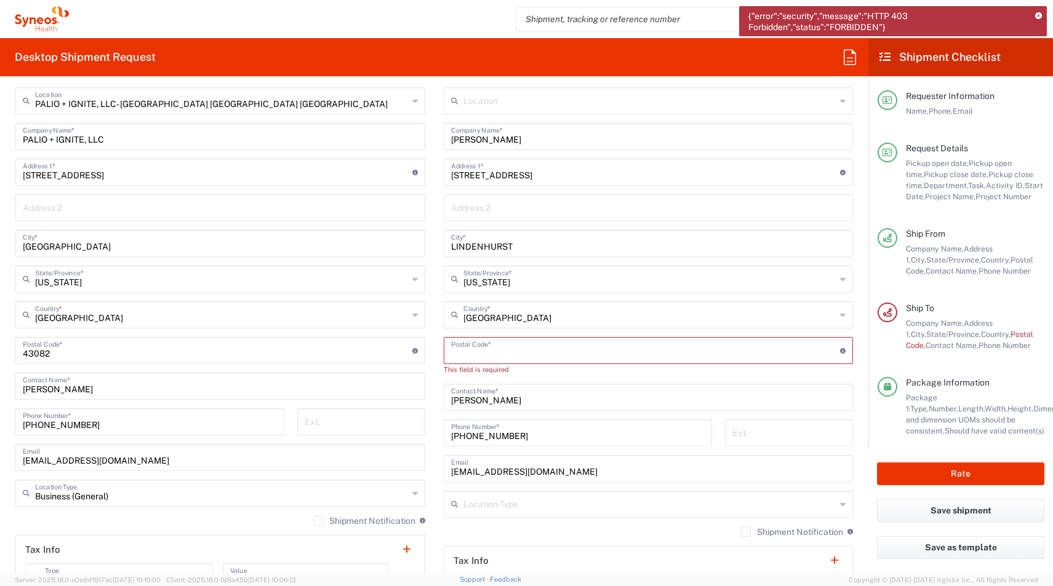
paste input "60046"
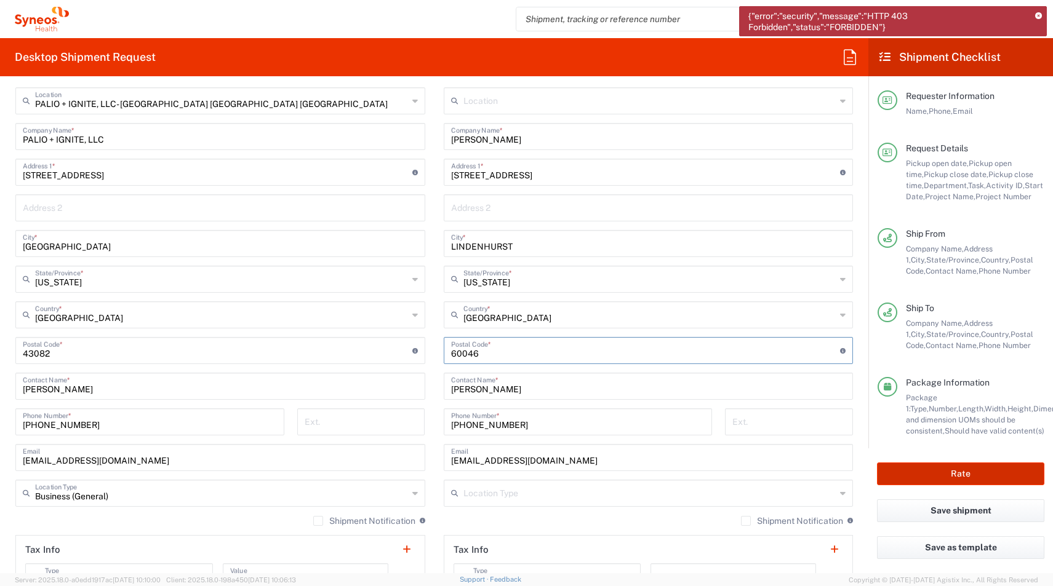
type input "60046"
click at [915, 466] on button "Rate" at bounding box center [960, 474] width 167 height 23
type input "4510 DEPARTMENTAL EXPENSE"
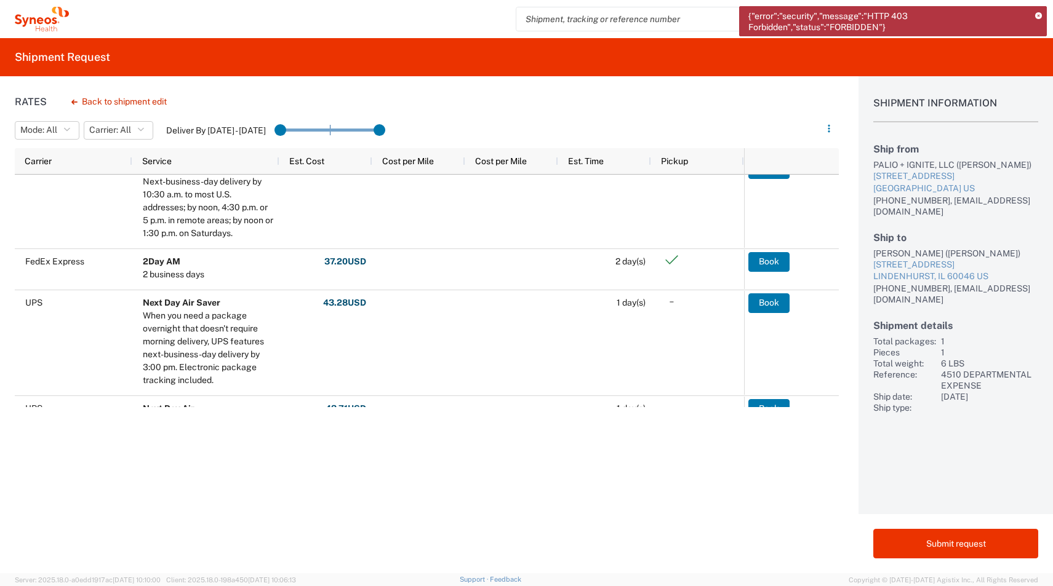
scroll to position [334, 0]
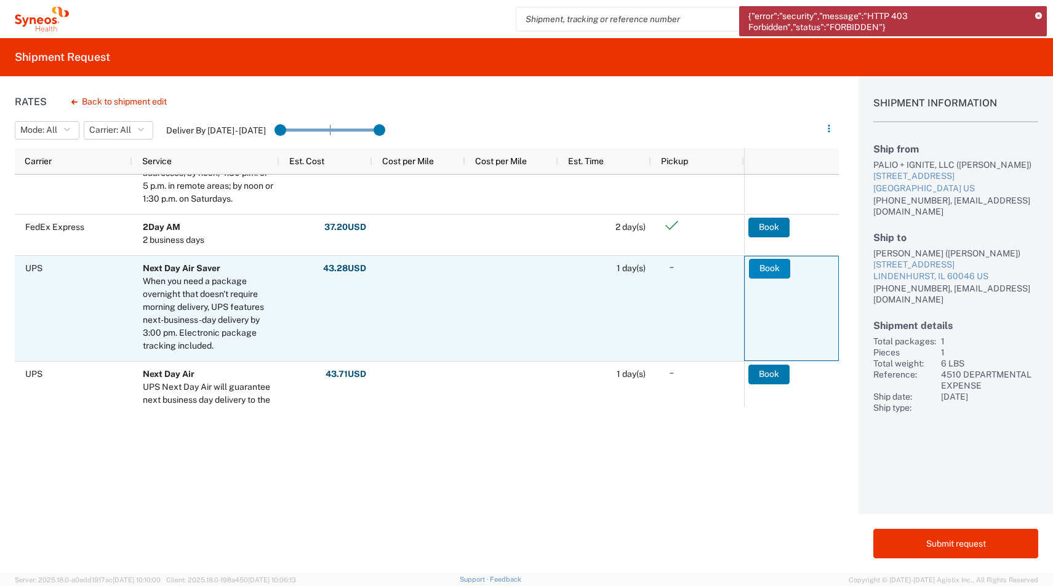
click at [768, 269] on button "Book" at bounding box center [769, 269] width 41 height 20
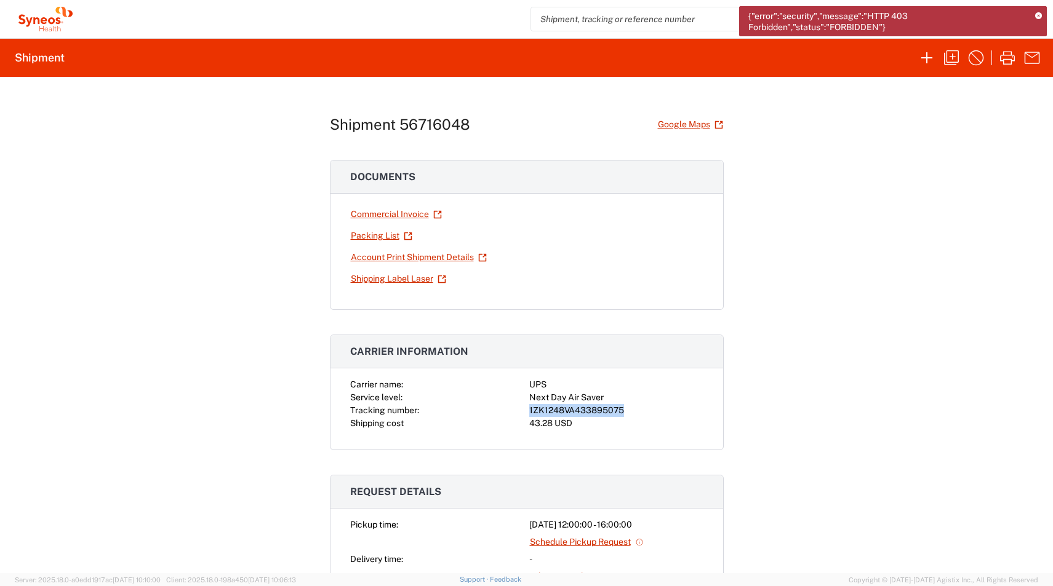
drag, startPoint x: 626, startPoint y: 411, endPoint x: 517, endPoint y: 411, distance: 108.9
click at [517, 411] on div "Carrier name: UPS Service level: Next Day Air Saver Tracking number: 1ZK1248VA4…" at bounding box center [526, 404] width 353 height 52
copy div "1ZK1248VA433895075"
click at [357, 275] on link "Shipping Label Laser" at bounding box center [398, 279] width 97 height 22
